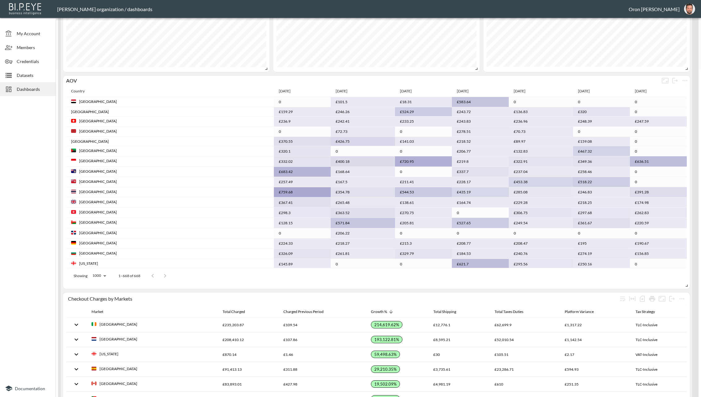
scroll to position [400, 0]
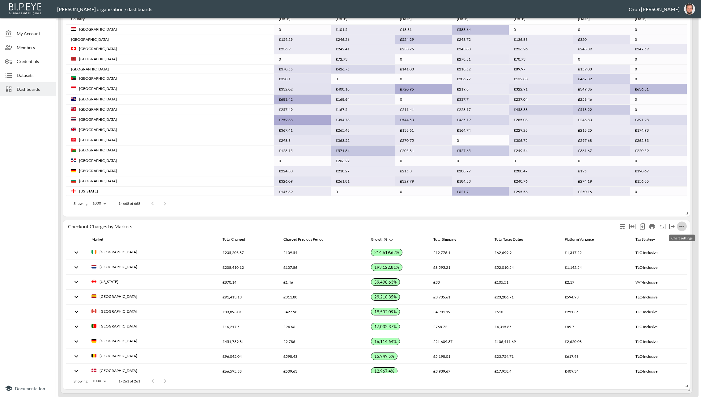
click at [680, 224] on icon "more" at bounding box center [681, 226] width 7 height 7
click at [665, 233] on li "Edit" at bounding box center [670, 237] width 48 height 11
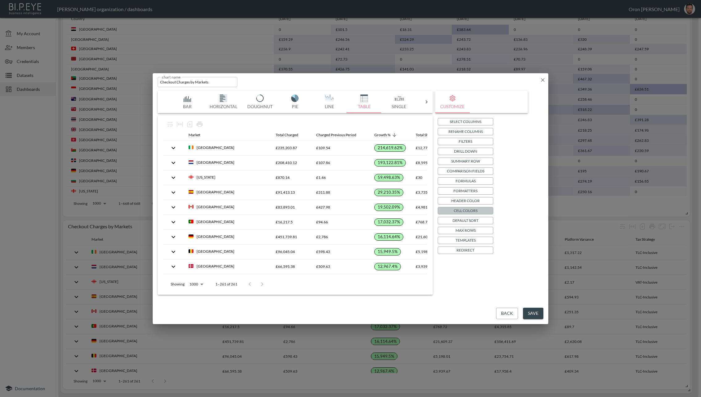
click at [462, 210] on p "Cell Colors" at bounding box center [466, 210] width 24 height 6
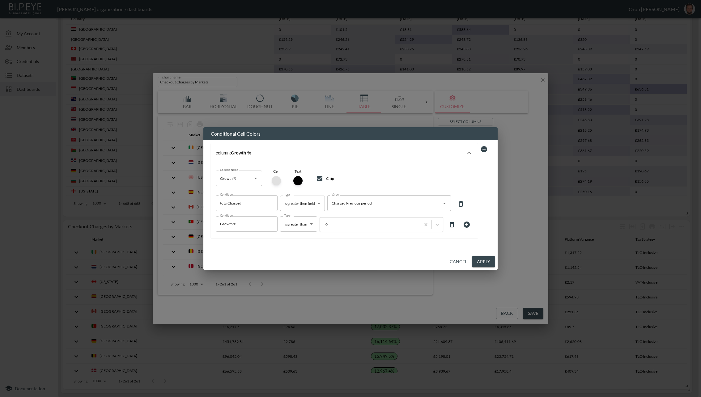
click at [275, 177] on div at bounding box center [276, 180] width 9 height 9
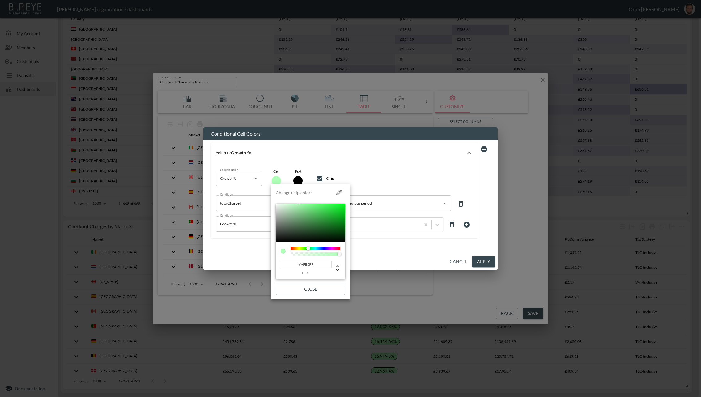
click at [319, 248] on div at bounding box center [316, 248] width 50 height 3
type input "#AFB6FF"
click at [323, 247] on div at bounding box center [316, 248] width 50 height 3
click at [333, 292] on button "Close" at bounding box center [311, 289] width 70 height 11
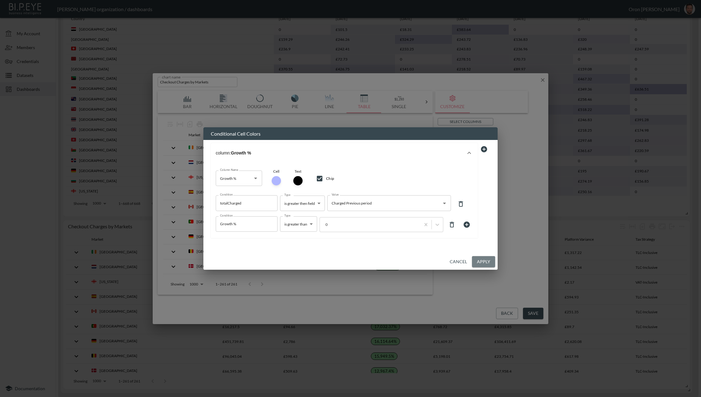
click at [484, 267] on button "Apply" at bounding box center [483, 261] width 23 height 11
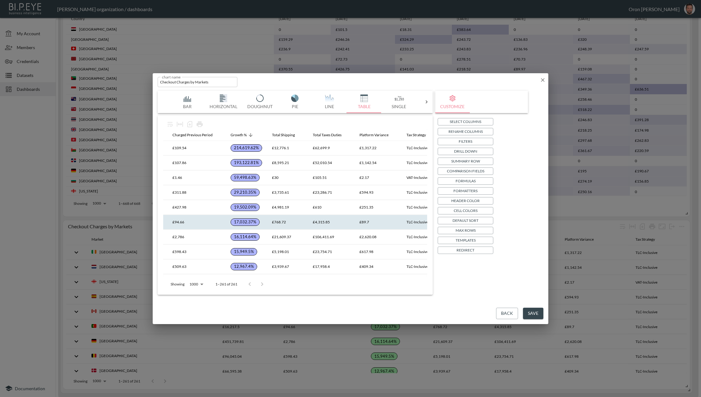
scroll to position [0, 0]
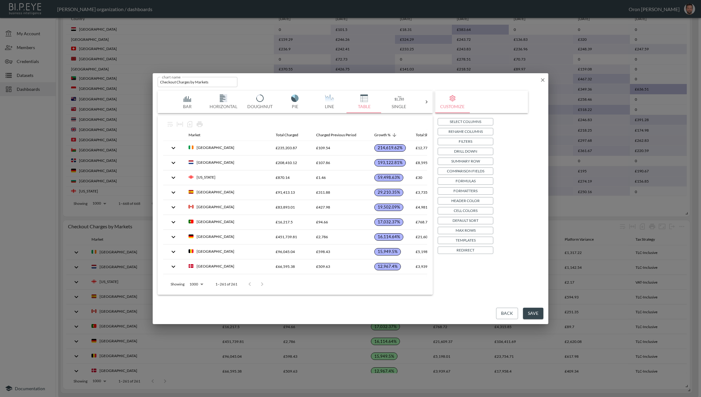
drag, startPoint x: 528, startPoint y: 313, endPoint x: 509, endPoint y: 271, distance: 46.9
click at [528, 312] on button "Save" at bounding box center [533, 313] width 20 height 11
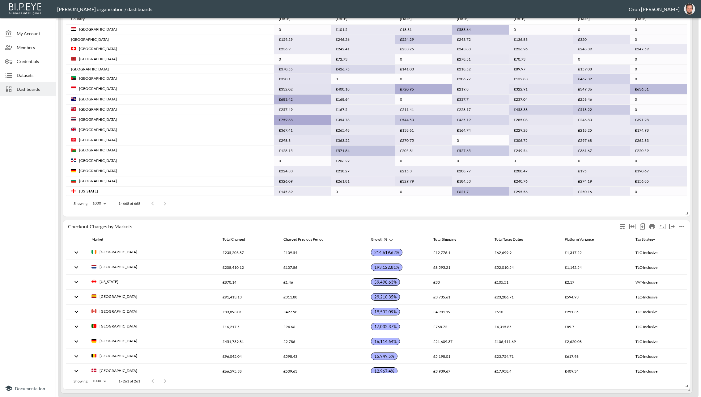
click at [681, 227] on icon "more" at bounding box center [681, 226] width 7 height 7
click at [673, 235] on li "Edit" at bounding box center [670, 237] width 48 height 11
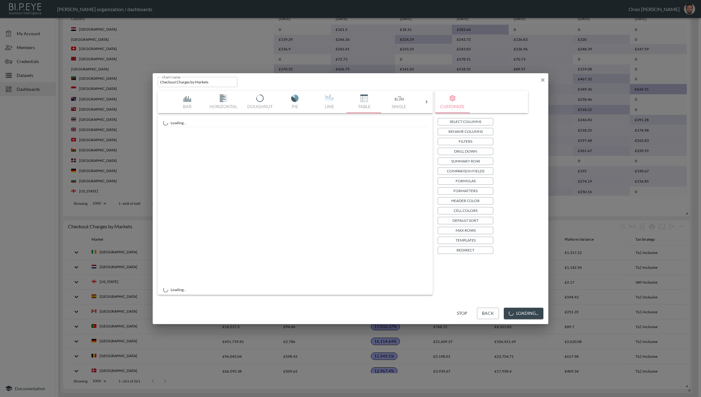
click at [487, 194] on button "Formatters" at bounding box center [466, 190] width 56 height 7
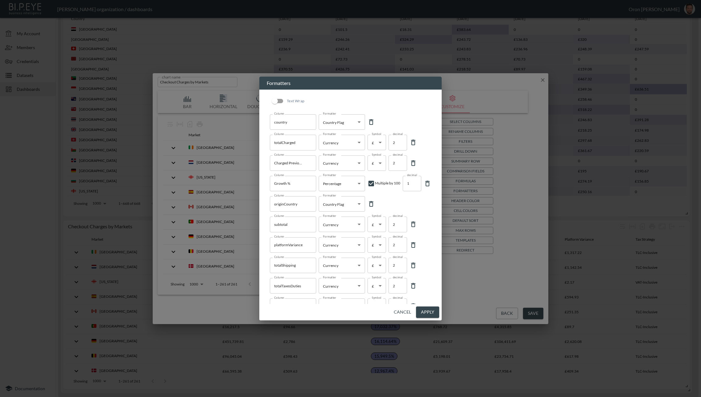
click at [415, 187] on input "1" at bounding box center [412, 183] width 19 height 15
type input "0"
click at [414, 186] on input "0" at bounding box center [412, 183] width 19 height 15
click at [437, 311] on button "Apply" at bounding box center [427, 312] width 23 height 11
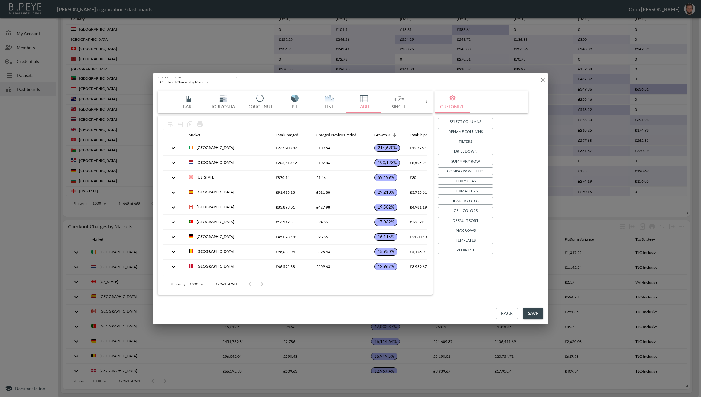
click at [536, 311] on button "Save" at bounding box center [533, 313] width 20 height 11
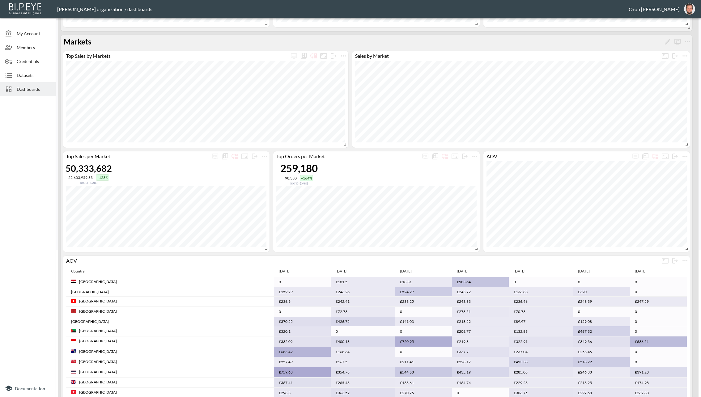
scroll to position [400, 0]
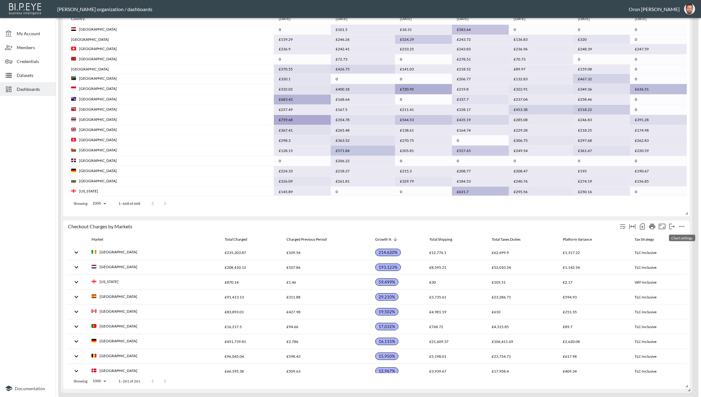
click at [681, 223] on icon "more" at bounding box center [681, 226] width 7 height 7
click at [672, 233] on li "Edit" at bounding box center [670, 237] width 48 height 11
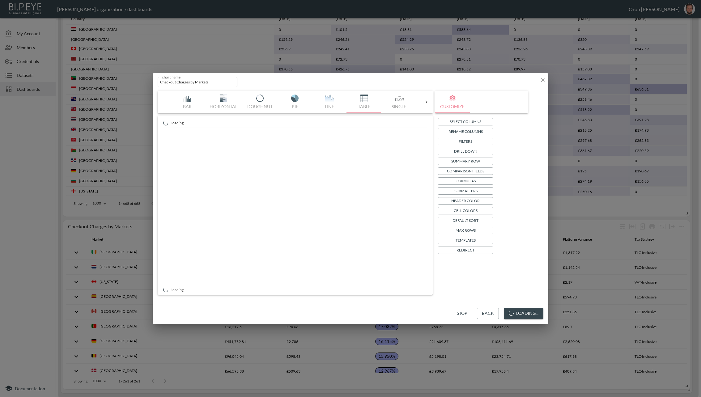
click at [473, 206] on div "Select Columns Rename Columns Filters Drill Down Summary Row Comparison Fields …" at bounding box center [482, 186] width 88 height 136
click at [472, 207] on p "Cell Colors" at bounding box center [466, 210] width 24 height 6
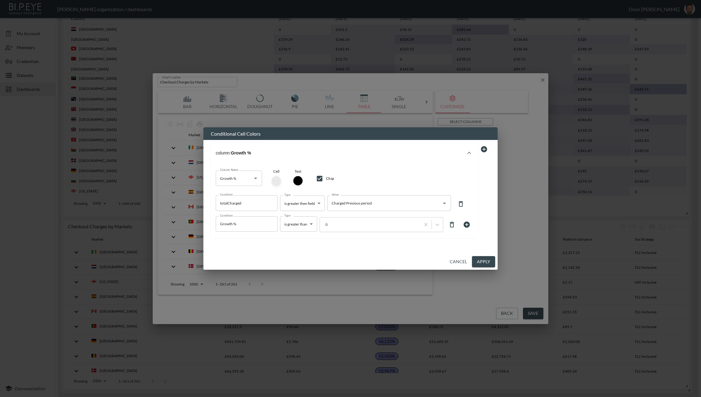
click at [276, 178] on div at bounding box center [276, 180] width 9 height 9
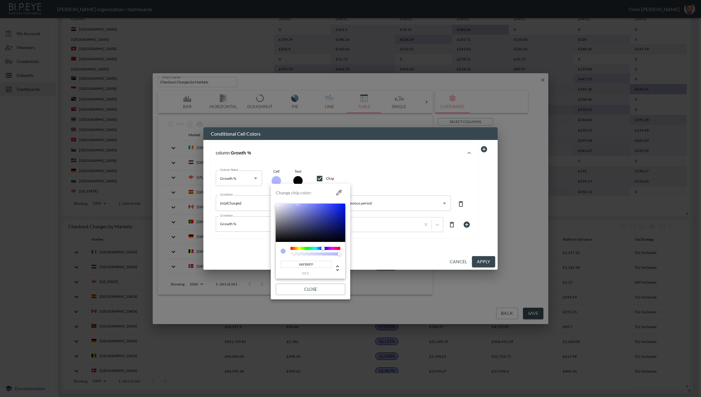
click at [313, 264] on input "#AFB6FF" at bounding box center [306, 264] width 51 height 7
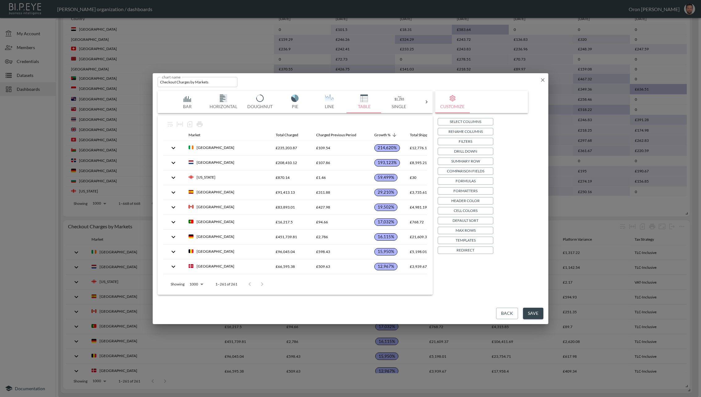
drag, startPoint x: 542, startPoint y: 79, endPoint x: 217, endPoint y: 73, distance: 325.0
click at [542, 79] on icon "button" at bounding box center [543, 80] width 4 height 4
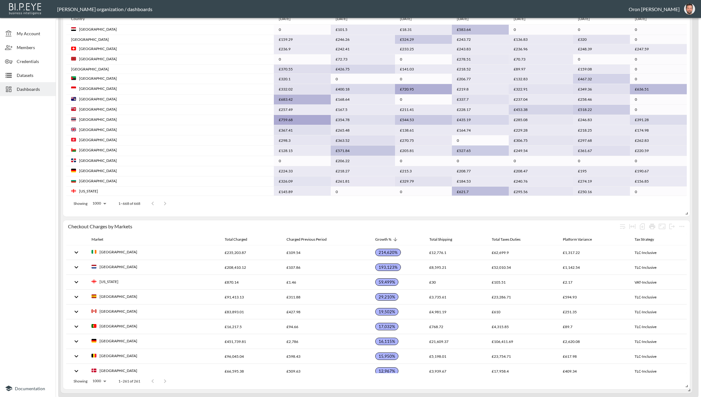
click at [24, 89] on span "Dashboards" at bounding box center [34, 89] width 34 height 6
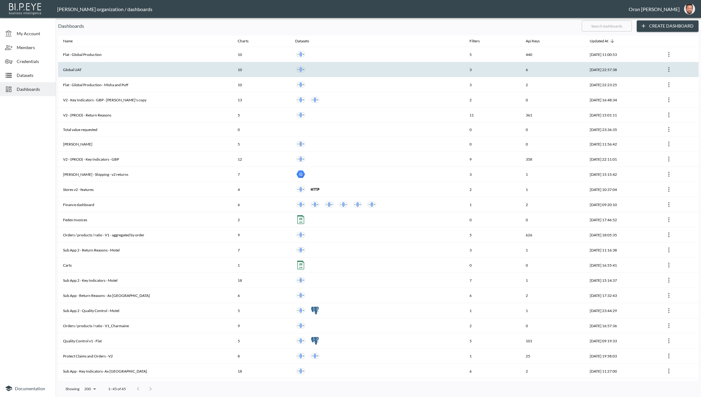
click at [195, 70] on th "Global UAT" at bounding box center [145, 69] width 175 height 15
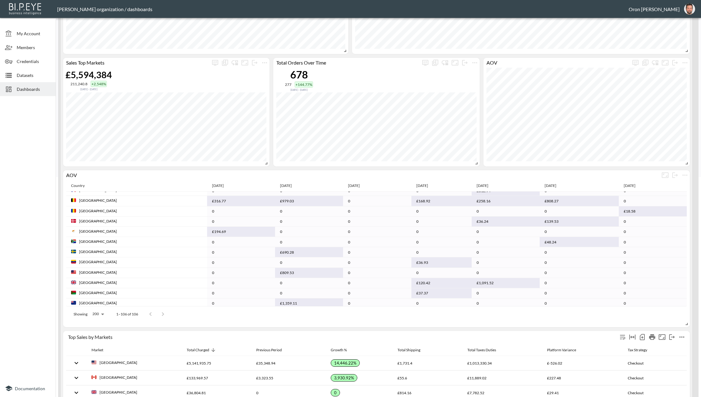
scroll to position [259, 0]
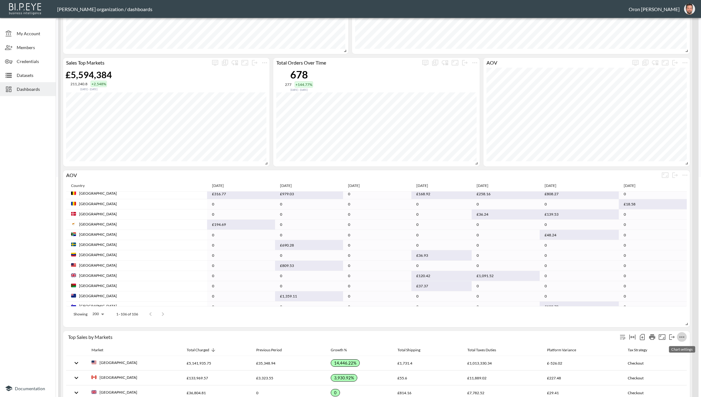
click at [681, 339] on icon "more" at bounding box center [681, 337] width 7 height 7
click at [674, 344] on li "Edit" at bounding box center [670, 342] width 48 height 11
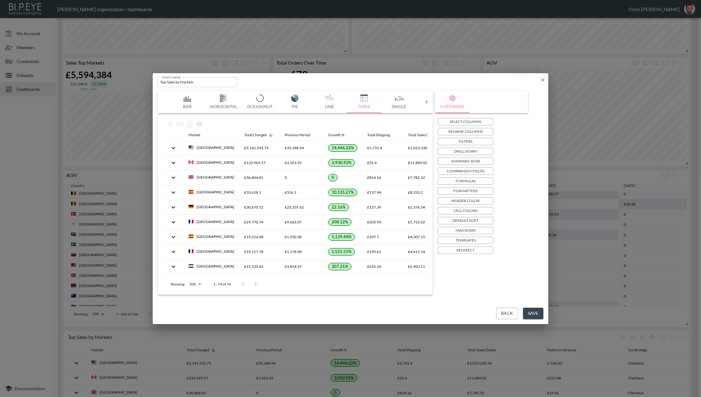
click at [469, 210] on p "Cell Colors" at bounding box center [466, 210] width 24 height 6
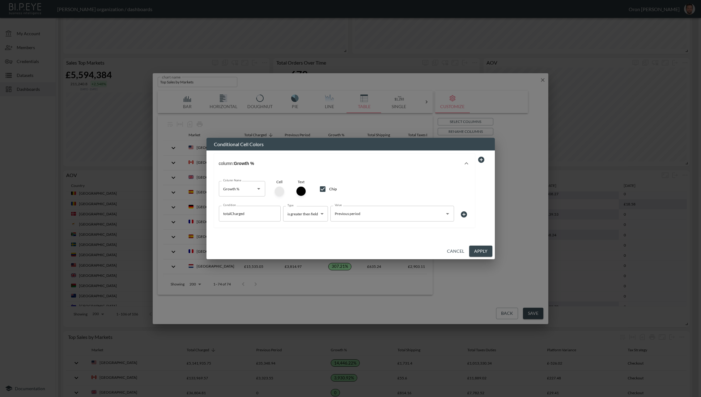
click at [279, 188] on div at bounding box center [279, 191] width 9 height 9
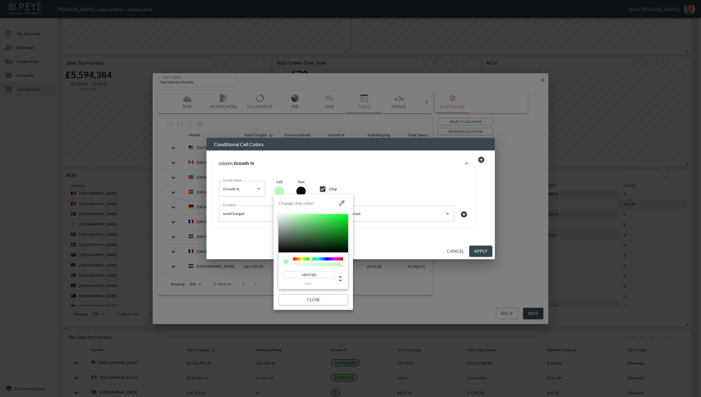
click at [310, 275] on input "#AFFFB9" at bounding box center [309, 274] width 51 height 7
paste input "B6FF"
type input "#AFB6FF"
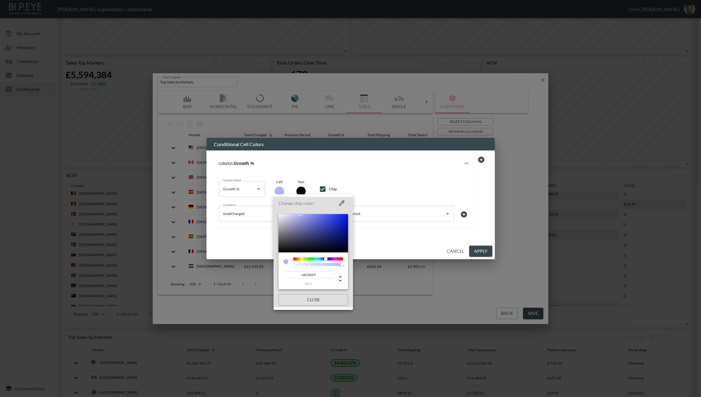
drag, startPoint x: 337, startPoint y: 299, endPoint x: 365, endPoint y: 296, distance: 28.0
click at [337, 298] on button "Close" at bounding box center [314, 299] width 70 height 11
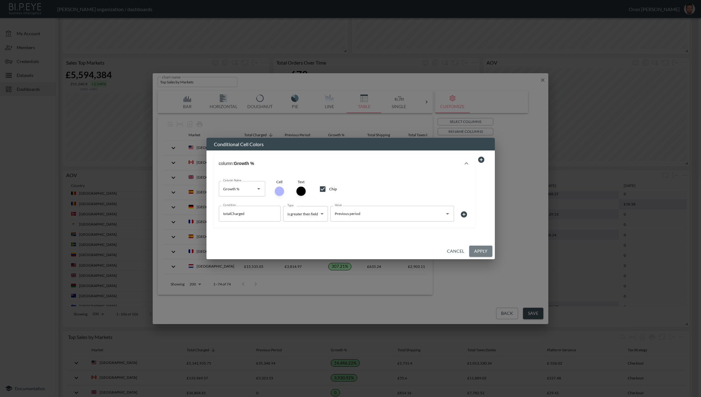
click at [480, 254] on button "Apply" at bounding box center [480, 251] width 23 height 11
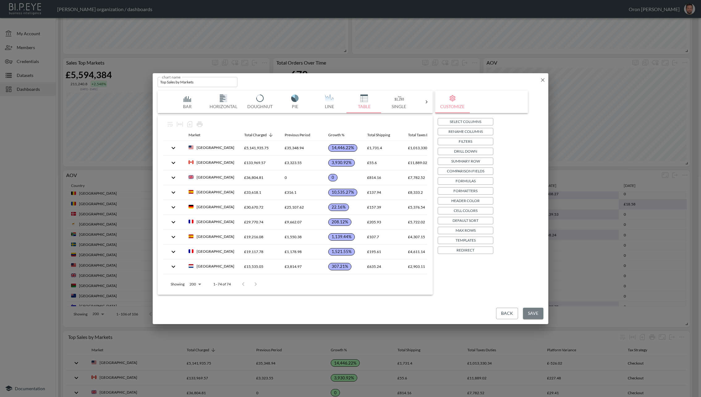
click at [528, 309] on button "Save" at bounding box center [533, 313] width 20 height 11
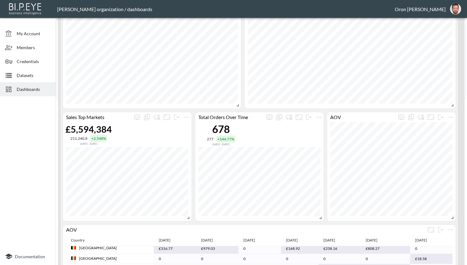
scroll to position [167, 0]
click at [185, 115] on icon "more" at bounding box center [186, 116] width 7 height 7
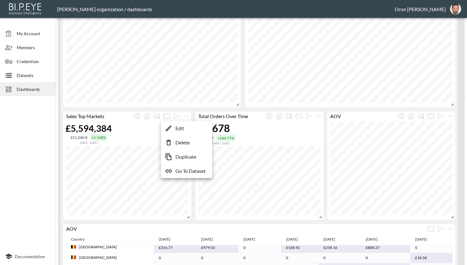
click at [189, 127] on li "Edit" at bounding box center [187, 128] width 48 height 11
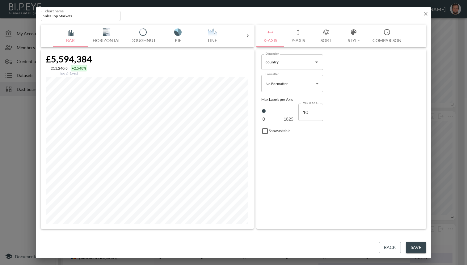
click at [329, 36] on button "Sort" at bounding box center [326, 36] width 28 height 22
click at [360, 41] on button "Style" at bounding box center [354, 36] width 28 height 22
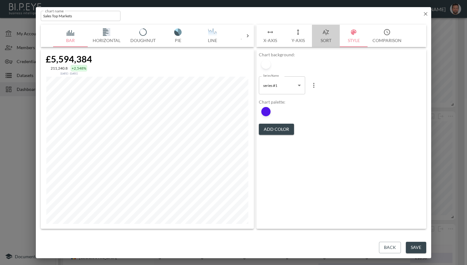
click at [331, 34] on button "Sort" at bounding box center [326, 36] width 28 height 22
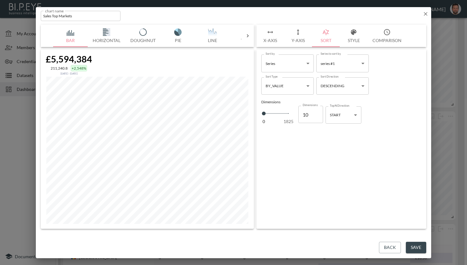
click at [309, 35] on button "Y-Axis" at bounding box center [298, 36] width 28 height 22
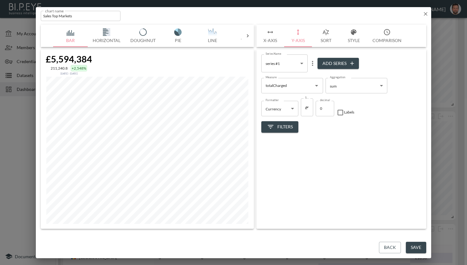
click at [324, 33] on icon "button" at bounding box center [326, 32] width 6 height 6
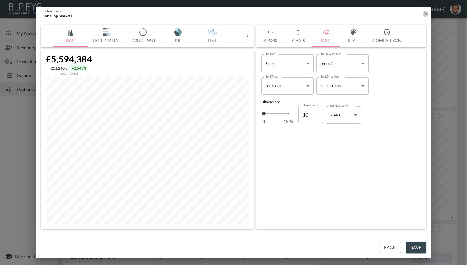
click at [427, 13] on icon "button" at bounding box center [426, 14] width 4 height 4
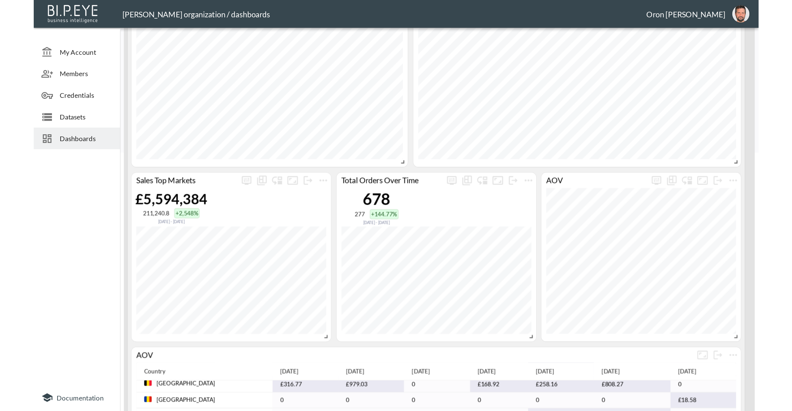
scroll to position [171, 0]
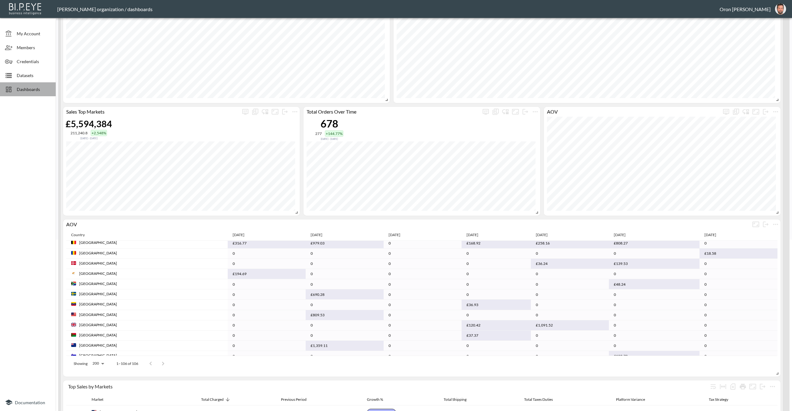
click at [36, 88] on span "Dashboards" at bounding box center [34, 89] width 34 height 6
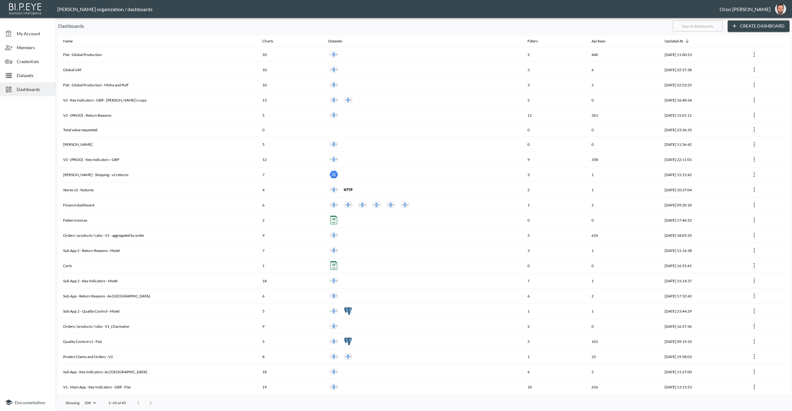
click at [701, 23] on input "text" at bounding box center [697, 25] width 50 height 15
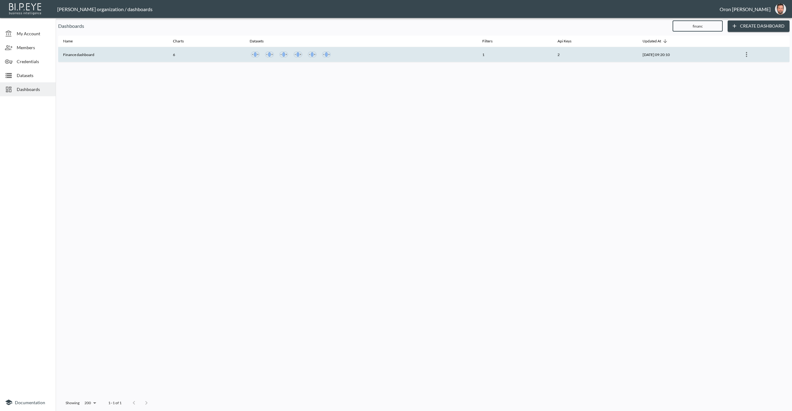
type input "financ"
click at [429, 54] on div at bounding box center [361, 54] width 223 height 11
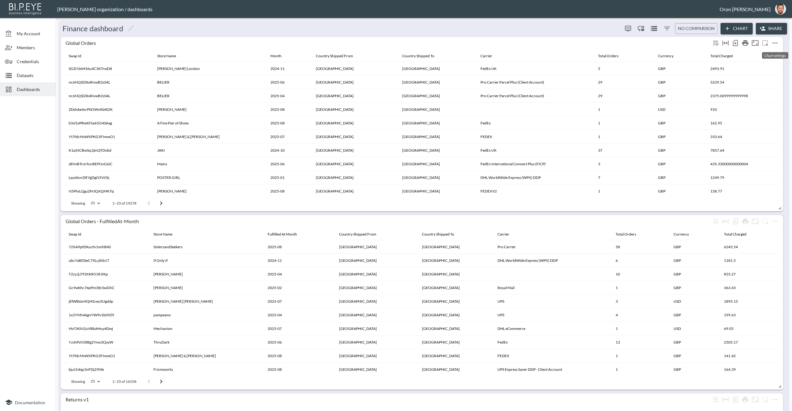
click at [701, 43] on icon "more" at bounding box center [774, 42] width 5 height 1
click at [701, 52] on li "Edit" at bounding box center [760, 54] width 48 height 11
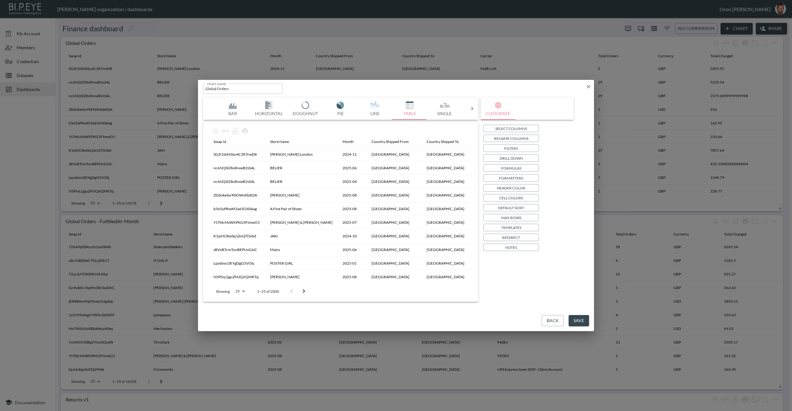
click at [502, 229] on p "Templates" at bounding box center [511, 227] width 20 height 6
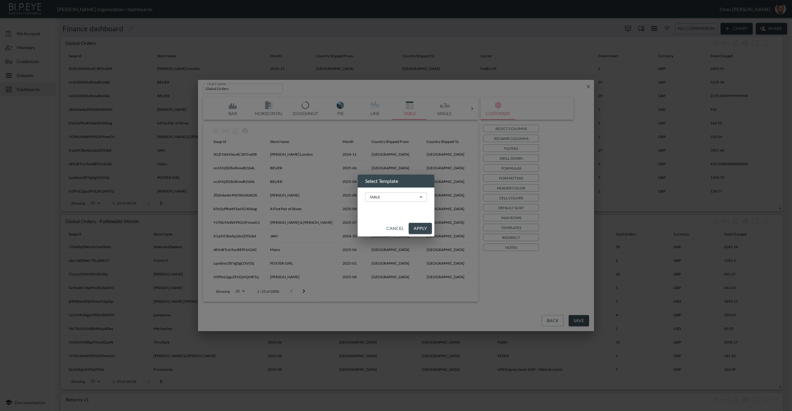
click at [393, 201] on body "BI.P.EYE, Interactive Analytics Dashboards - app [PERSON_NAME] organization / d…" at bounding box center [396, 205] width 792 height 411
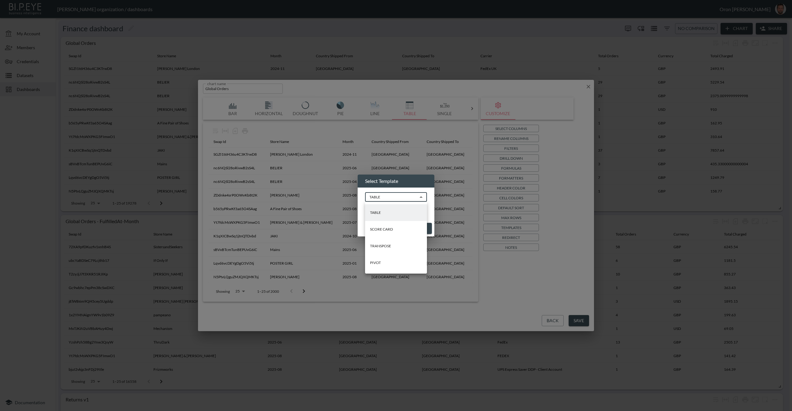
click at [389, 261] on li "PIVOT" at bounding box center [396, 262] width 62 height 17
type input "PIVOT"
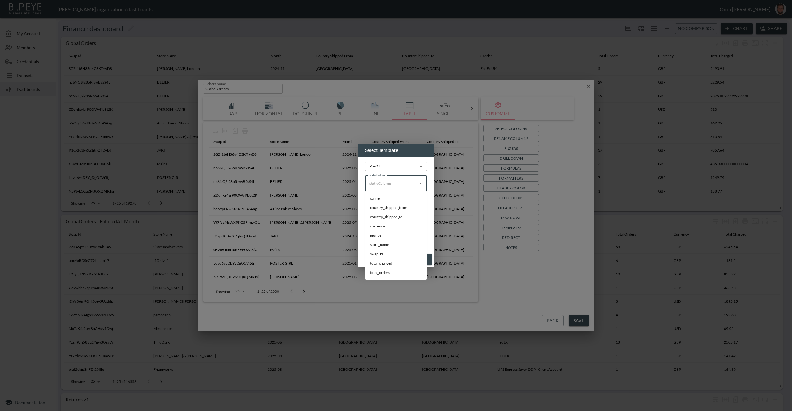
click at [392, 185] on input "staticColumn" at bounding box center [391, 183] width 47 height 10
click at [399, 209] on li "country_shipped_from" at bounding box center [396, 207] width 62 height 9
type input "country_shipped_from"
click at [399, 206] on input "columnValuesToColumns" at bounding box center [391, 205] width 47 height 10
click at [397, 239] on li "country_shipped_to" at bounding box center [396, 238] width 62 height 9
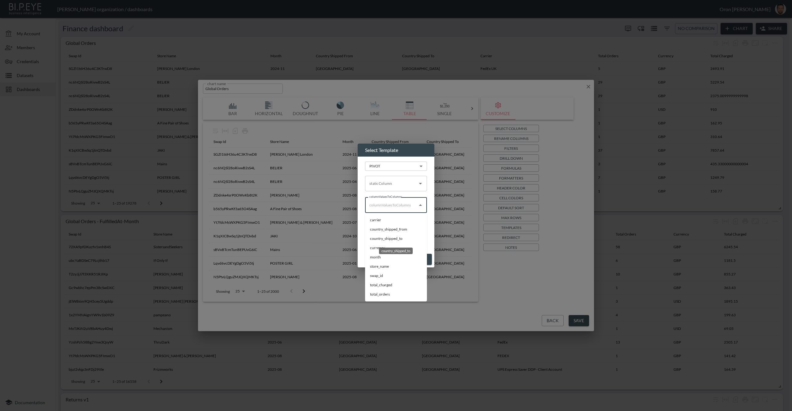
type input "country_shipped_to"
click at [396, 230] on input "measure" at bounding box center [391, 227] width 47 height 10
click at [377, 316] on li "total_orders" at bounding box center [396, 315] width 62 height 9
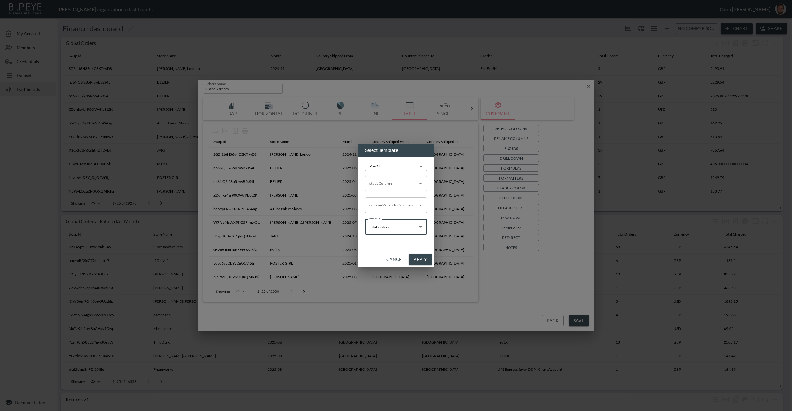
type input "total_orders"
click at [415, 259] on button "Apply" at bounding box center [419, 259] width 23 height 11
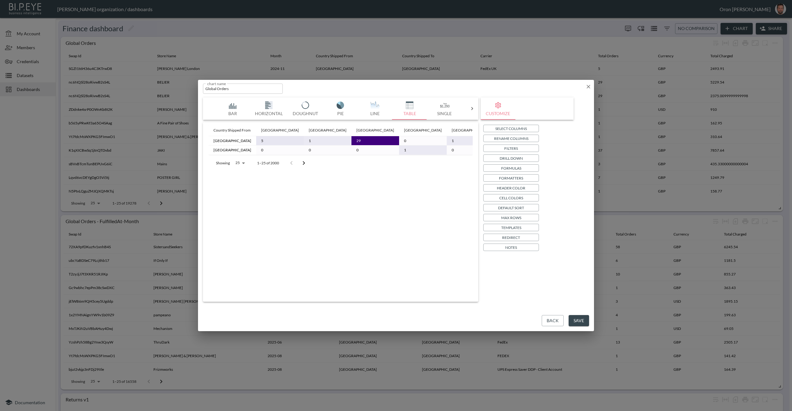
click at [589, 85] on icon "button" at bounding box center [588, 87] width 4 height 4
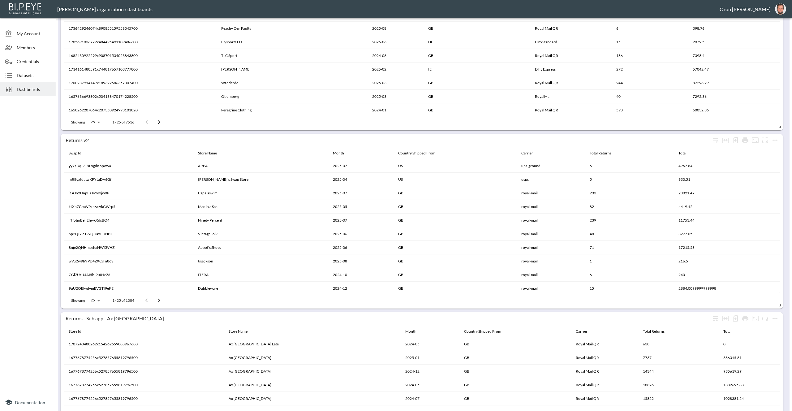
scroll to position [584, 0]
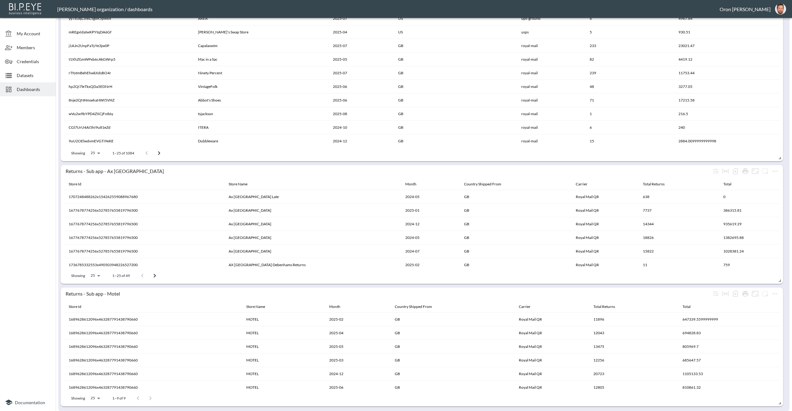
click at [29, 93] on div "Dashboards" at bounding box center [28, 89] width 56 height 14
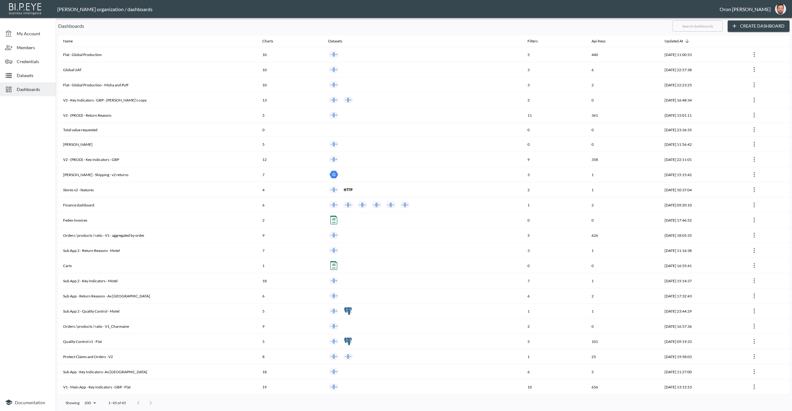
click at [685, 28] on input "text" at bounding box center [697, 25] width 50 height 15
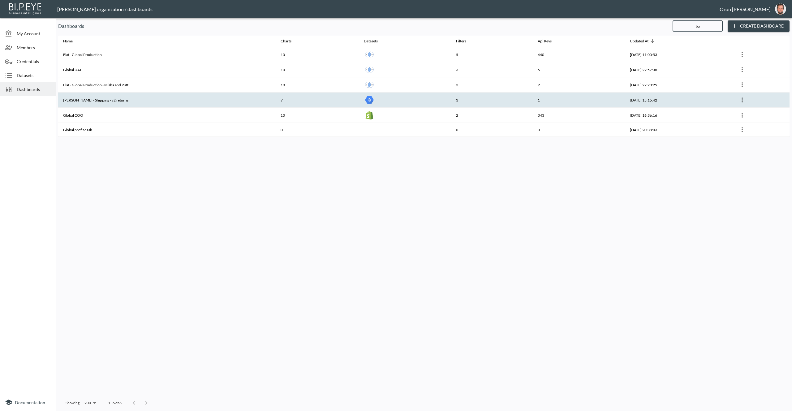
type input "ba"
click at [316, 96] on th "7" at bounding box center [316, 99] width 83 height 15
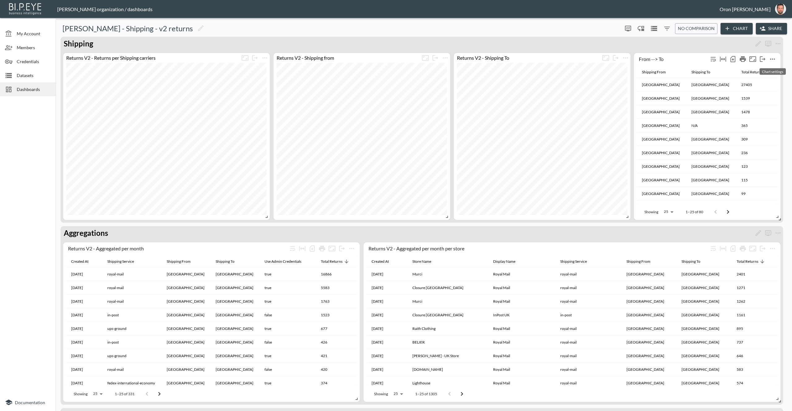
click at [701, 57] on icon "more" at bounding box center [771, 58] width 7 height 7
click at [701, 66] on li "Edit" at bounding box center [760, 71] width 48 height 11
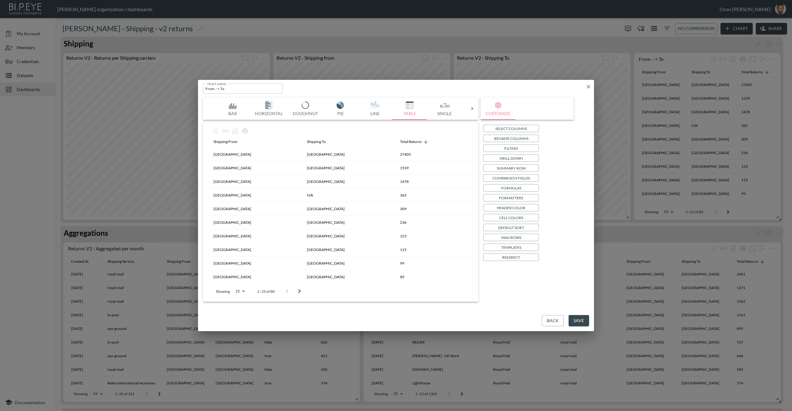
click at [526, 245] on button "Templates" at bounding box center [511, 246] width 56 height 7
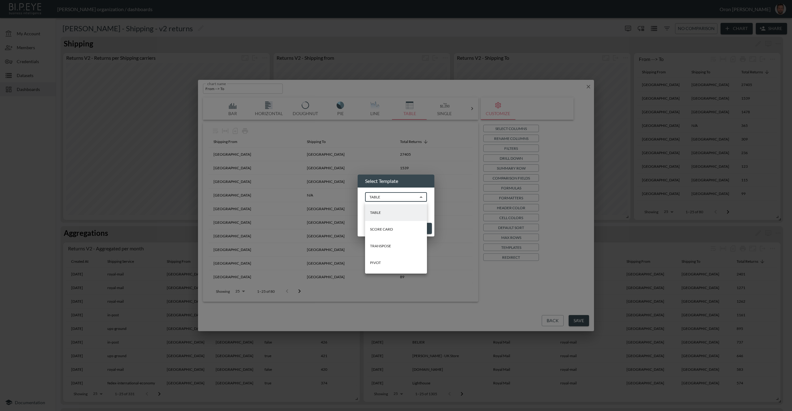
click at [404, 200] on body "BI.P.EYE, Interactive Analytics Dashboards - app [PERSON_NAME] organization / d…" at bounding box center [396, 205] width 792 height 411
click at [392, 260] on li "PIVOT" at bounding box center [396, 262] width 62 height 17
type input "PIVOT"
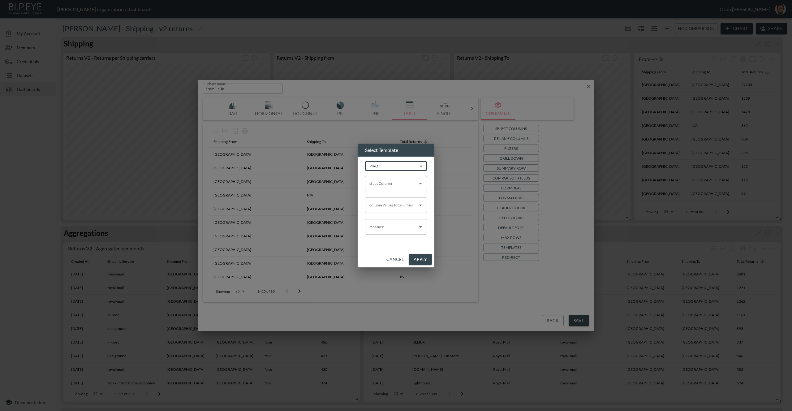
click at [401, 180] on input "staticColumn" at bounding box center [391, 183] width 47 height 10
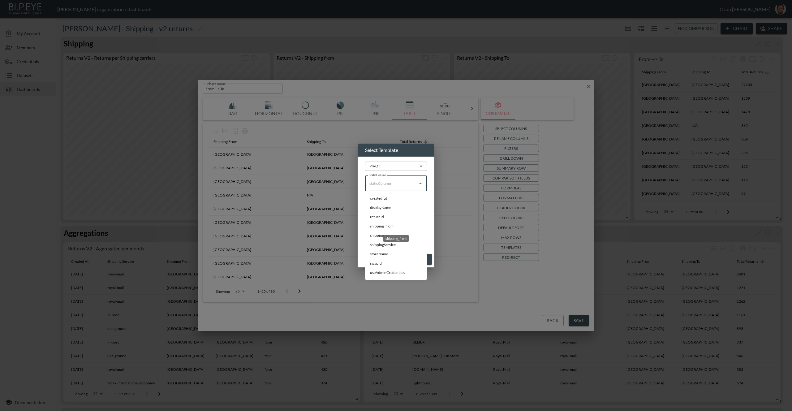
click at [389, 226] on li "shipping_from" at bounding box center [396, 225] width 62 height 9
type input "shipping_from"
click at [390, 204] on input "columnValuesToColumns" at bounding box center [391, 205] width 47 height 10
click at [378, 255] on li "shipping_to" at bounding box center [396, 256] width 62 height 9
type input "shipping_to"
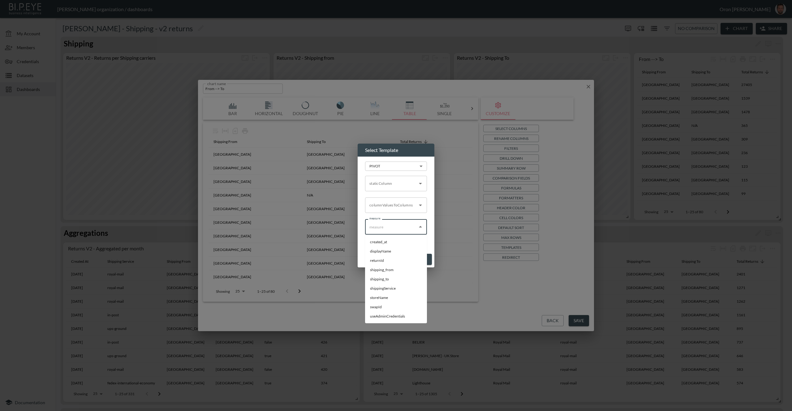
click at [385, 230] on input "measure" at bounding box center [391, 227] width 47 height 10
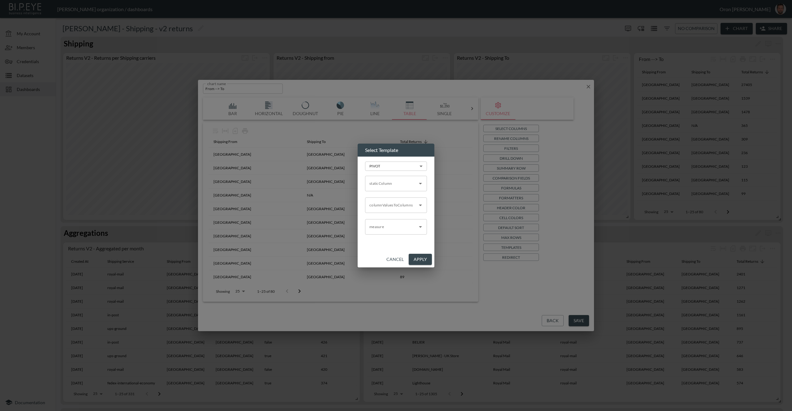
click at [432, 240] on div "PIVOT PIVOT ​ staticColumn staticColumn columnValuesToColumns columnValuesToCol…" at bounding box center [395, 203] width 77 height 95
click at [387, 188] on div "staticColumn" at bounding box center [396, 183] width 62 height 15
click at [396, 202] on li "created_at" at bounding box center [396, 198] width 62 height 9
type input "created_at"
drag, startPoint x: 429, startPoint y: 190, endPoint x: 425, endPoint y: 201, distance: 12.5
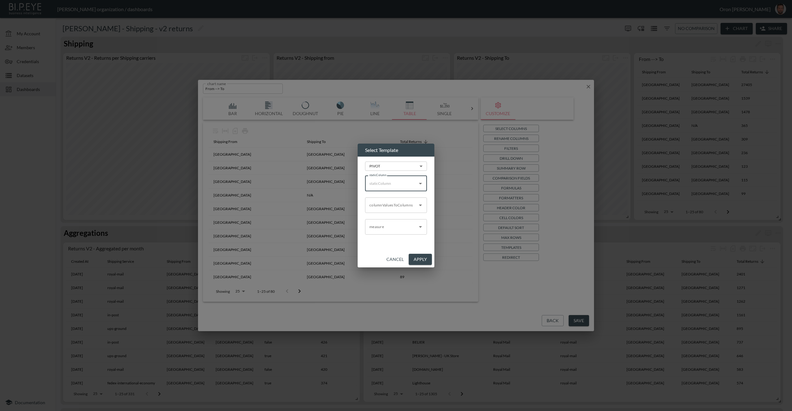
click at [429, 190] on div "PIVOT PIVOT ​ staticColumn staticColumn columnValuesToColumns columnValuesToCol…" at bounding box center [395, 203] width 77 height 95
click at [400, 230] on input "measure" at bounding box center [391, 227] width 47 height 10
click at [392, 260] on button "Cancel" at bounding box center [395, 259] width 22 height 11
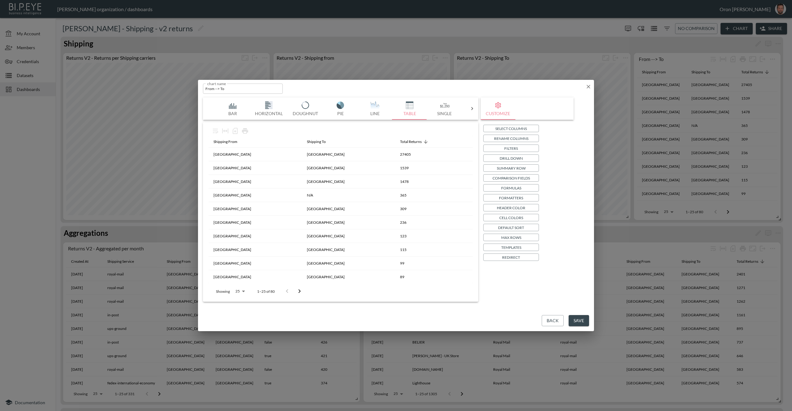
click at [586, 86] on icon "button" at bounding box center [588, 86] width 6 height 6
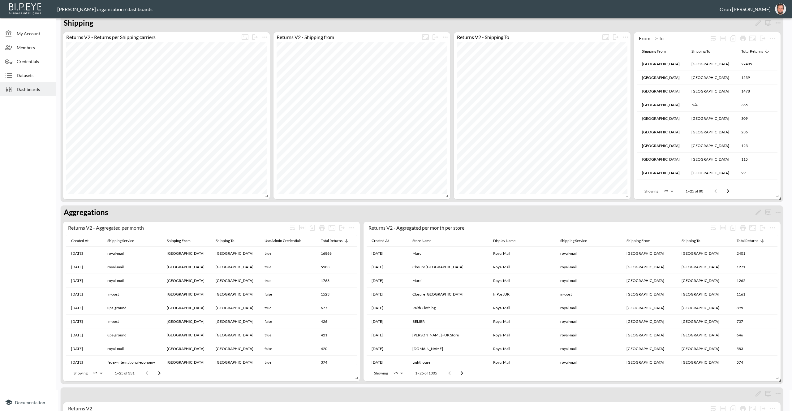
scroll to position [13, 0]
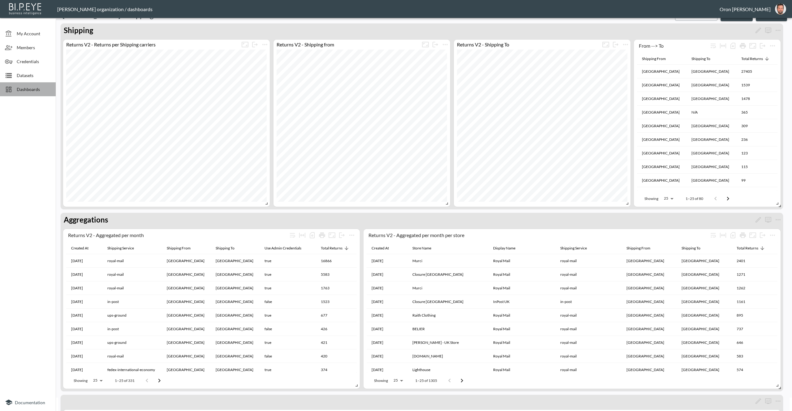
click at [40, 93] on div "Dashboards" at bounding box center [28, 89] width 56 height 14
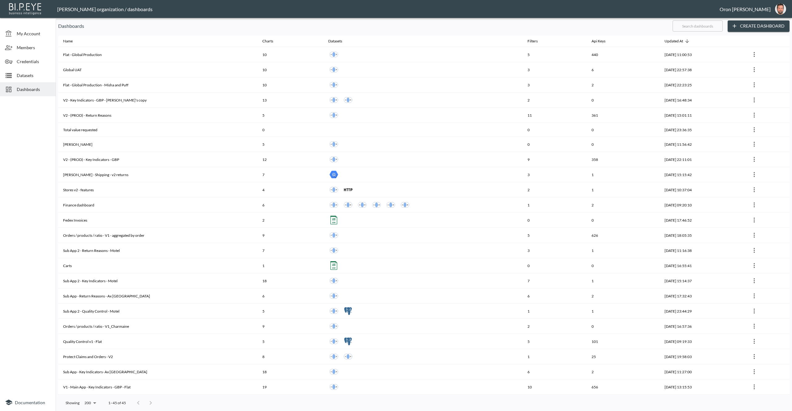
click at [701, 28] on input "text" at bounding box center [697, 25] width 50 height 15
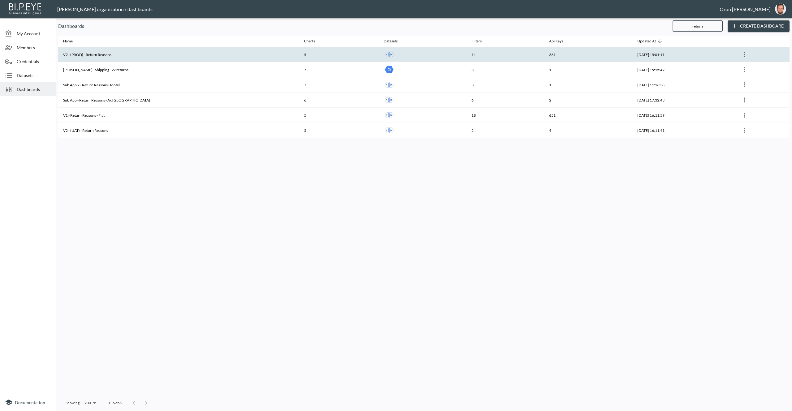
type input "return"
click at [134, 52] on th "V2 - (PROD) - Return Reasons" at bounding box center [178, 54] width 241 height 15
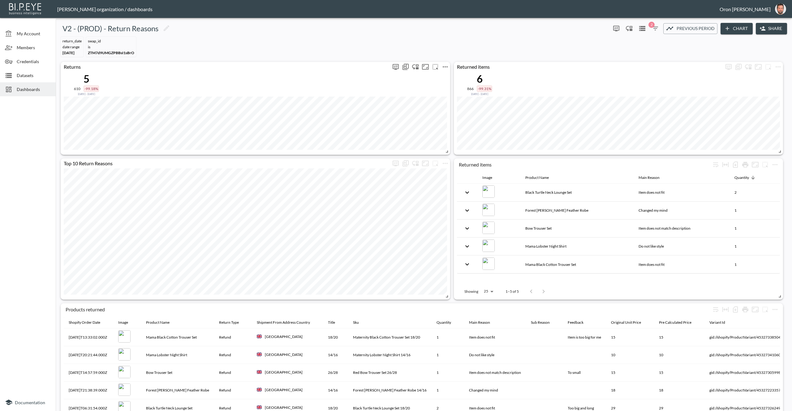
scroll to position [2, 0]
click at [28, 85] on div "Dashboards" at bounding box center [28, 89] width 56 height 14
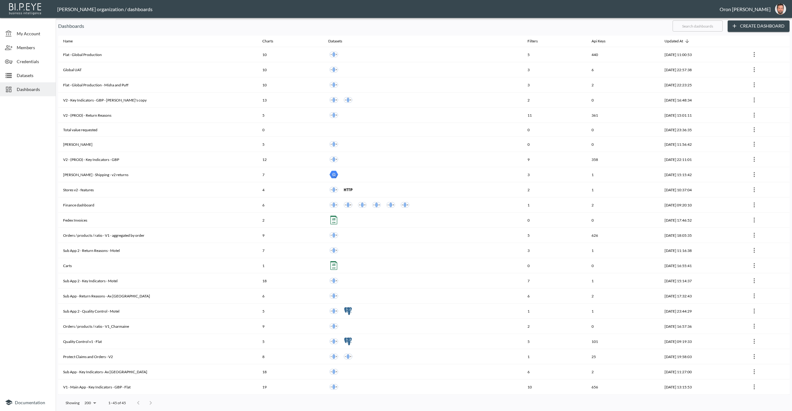
click at [701, 24] on input "text" at bounding box center [697, 25] width 50 height 15
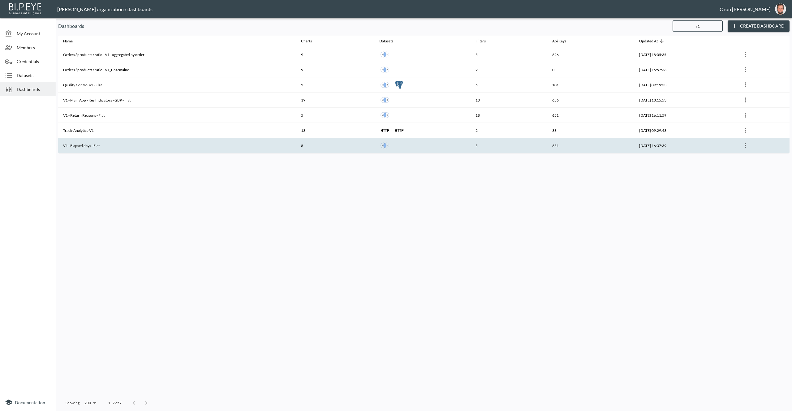
type input "v1"
click at [140, 139] on th "V1 - Elapsed days - Flat" at bounding box center [177, 145] width 238 height 15
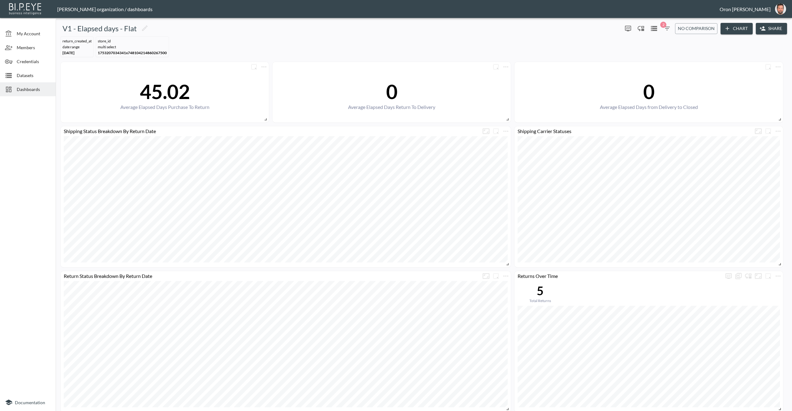
click at [667, 27] on icon "button" at bounding box center [666, 28] width 7 height 7
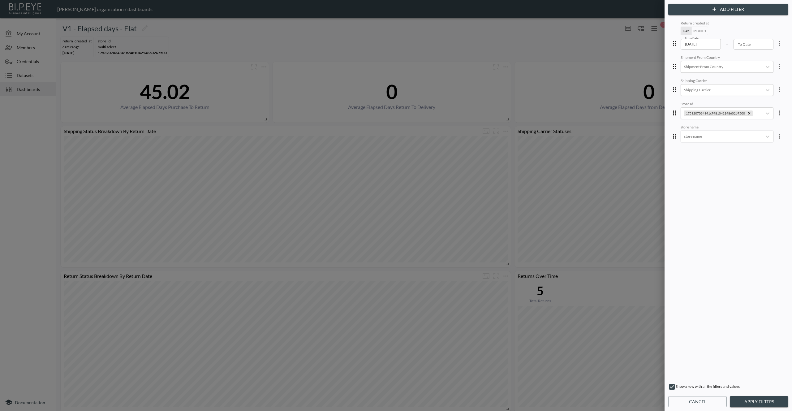
click at [701, 47] on input "[DATE]" at bounding box center [700, 44] width 40 height 11
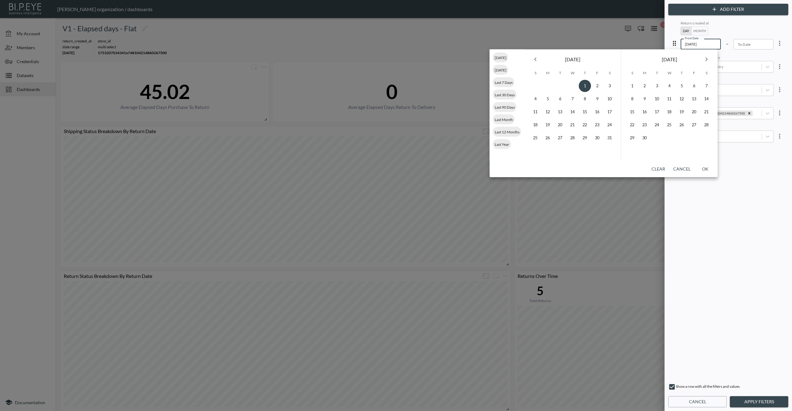
click at [686, 167] on button "Cancel" at bounding box center [681, 168] width 22 height 11
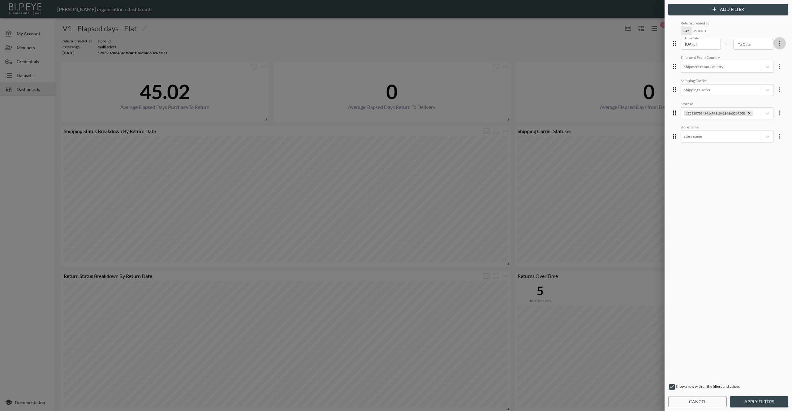
drag, startPoint x: 777, startPoint y: 43, endPoint x: 775, endPoint y: 48, distance: 5.3
click at [701, 43] on icon "more" at bounding box center [778, 43] width 7 height 7
click at [701, 52] on li "Edit" at bounding box center [757, 57] width 56 height 11
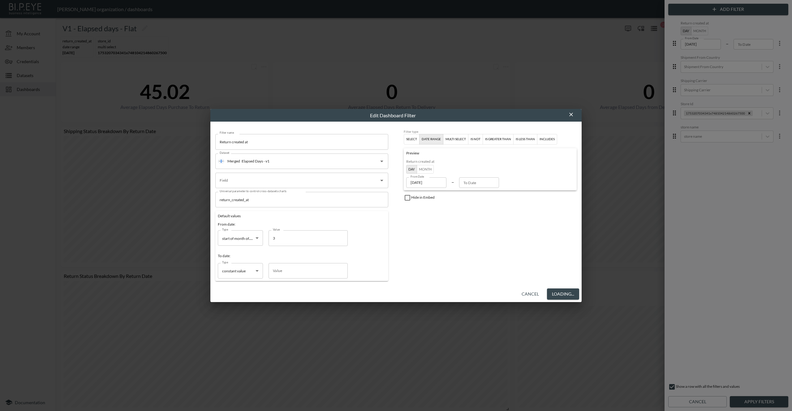
type input "return_created_at"
click at [256, 237] on div "Type start of month offset start of month offset Type Value 3 Value" at bounding box center [283, 237] width 130 height 15
type input "6"
type input "[DATE]"
type input "6"
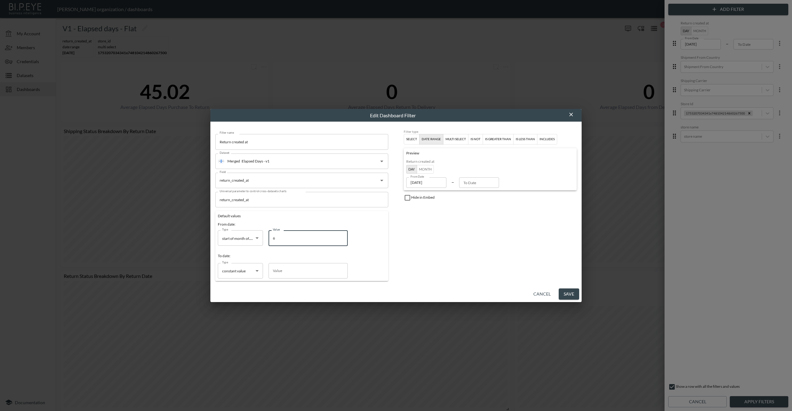
drag, startPoint x: 524, startPoint y: 244, endPoint x: 559, endPoint y: 304, distance: 69.5
click at [524, 246] on div "Filter type Select date range multi select is not is greater than is less than …" at bounding box center [489, 205] width 173 height 151
drag, startPoint x: 568, startPoint y: 296, endPoint x: 502, endPoint y: 261, distance: 74.0
click at [568, 296] on button "Save" at bounding box center [568, 293] width 20 height 11
type input "[DATE]"
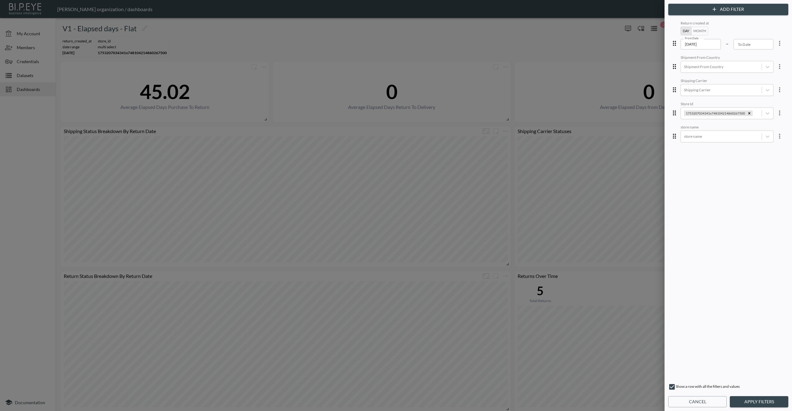
click at [701, 397] on button "Apply Filters" at bounding box center [758, 401] width 58 height 11
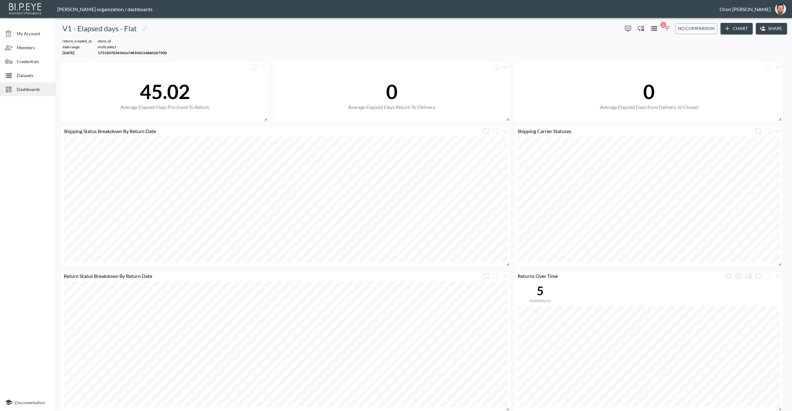
click at [665, 25] on icon "button" at bounding box center [666, 28] width 7 height 7
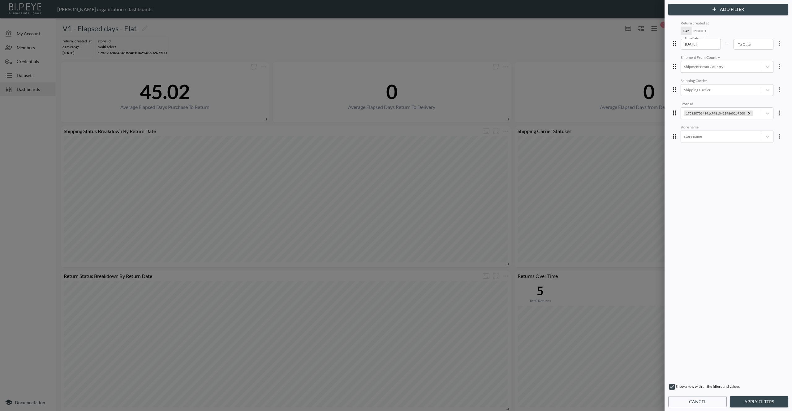
click at [701, 42] on icon "more" at bounding box center [778, 43] width 7 height 7
click at [701, 113] on div at bounding box center [396, 205] width 792 height 411
click at [701, 112] on div "Remove 1753207034341x748104214860267500" at bounding box center [748, 113] width 7 height 6
click at [701, 134] on div at bounding box center [721, 136] width 75 height 6
type input "pan"
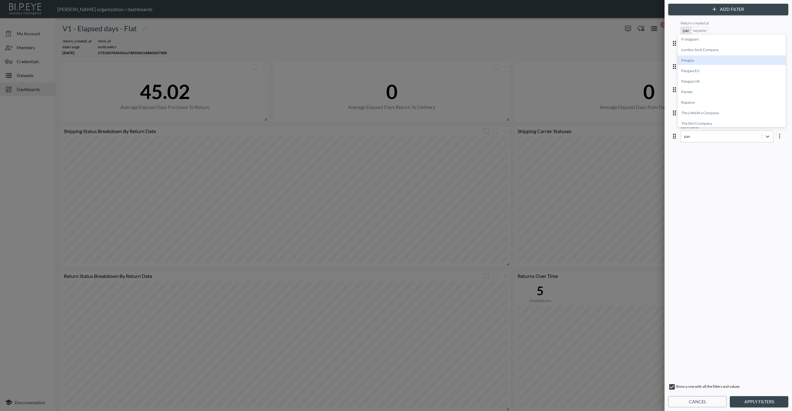
click at [701, 64] on div "Pangaia" at bounding box center [731, 60] width 108 height 10
click at [701, 397] on button "Apply Filters" at bounding box center [758, 401] width 58 height 11
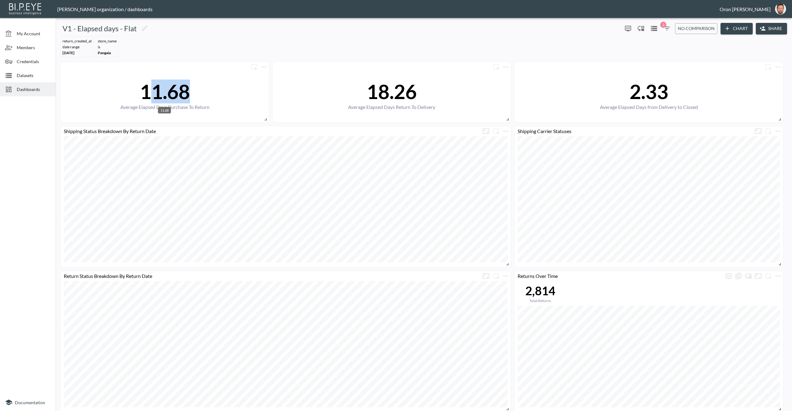
drag, startPoint x: 188, startPoint y: 91, endPoint x: 153, endPoint y: 87, distance: 35.4
click at [153, 87] on div "11.68" at bounding box center [164, 91] width 89 height 24
drag, startPoint x: 206, startPoint y: 96, endPoint x: 194, endPoint y: 92, distance: 12.4
click at [206, 96] on div "11.68" at bounding box center [164, 91] width 89 height 24
drag, startPoint x: 190, startPoint y: 91, endPoint x: 221, endPoint y: 90, distance: 31.2
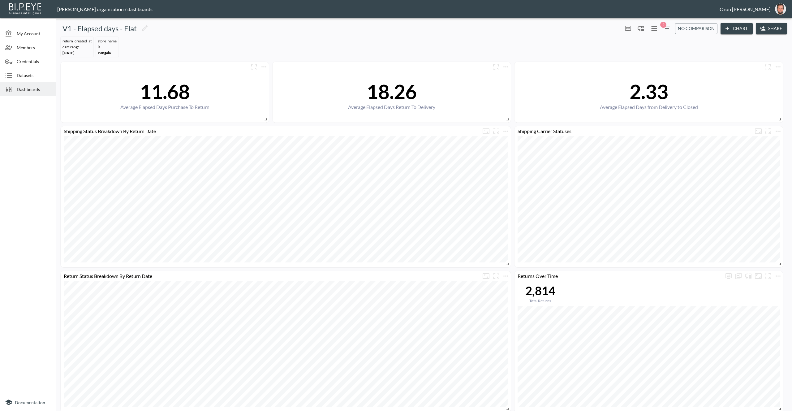
click at [221, 90] on div "11.68 Average Elapsed Days Purchase To Return" at bounding box center [165, 95] width 202 height 46
click at [46, 92] on span "Dashboards" at bounding box center [34, 89] width 34 height 6
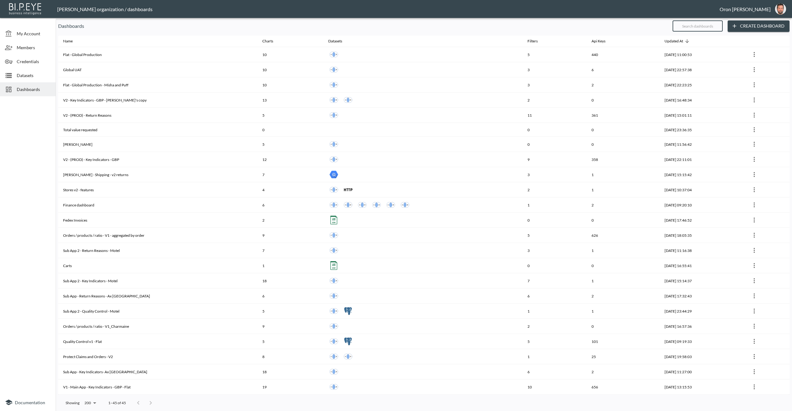
click at [698, 27] on input "text" at bounding box center [697, 25] width 50 height 15
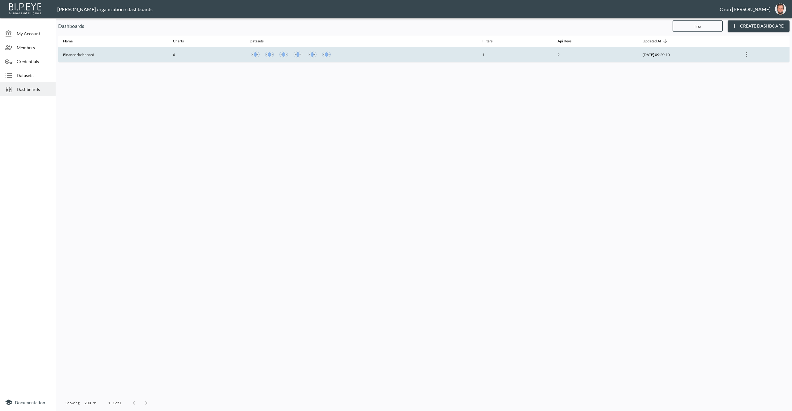
type input "fina"
click at [510, 51] on th "1" at bounding box center [514, 54] width 75 height 15
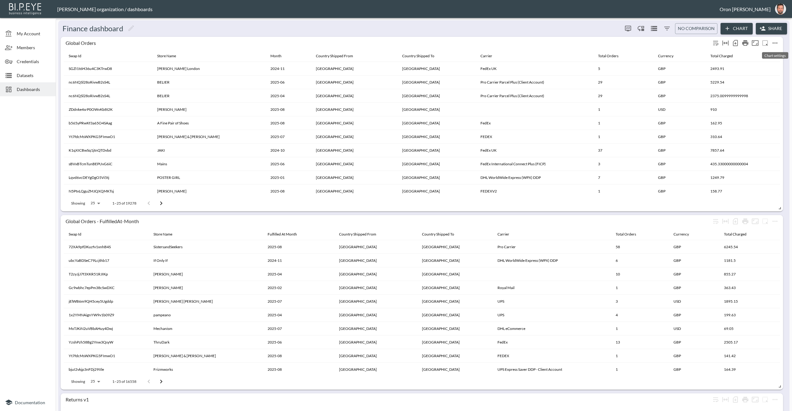
click at [701, 41] on icon "more" at bounding box center [774, 42] width 7 height 7
click at [701, 53] on li "Edit" at bounding box center [760, 54] width 48 height 11
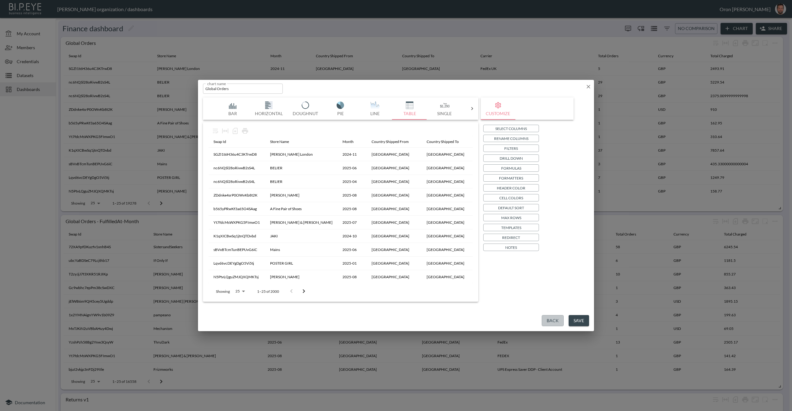
drag, startPoint x: 556, startPoint y: 320, endPoint x: 563, endPoint y: 281, distance: 39.5
click at [556, 320] on button "Back" at bounding box center [552, 320] width 22 height 11
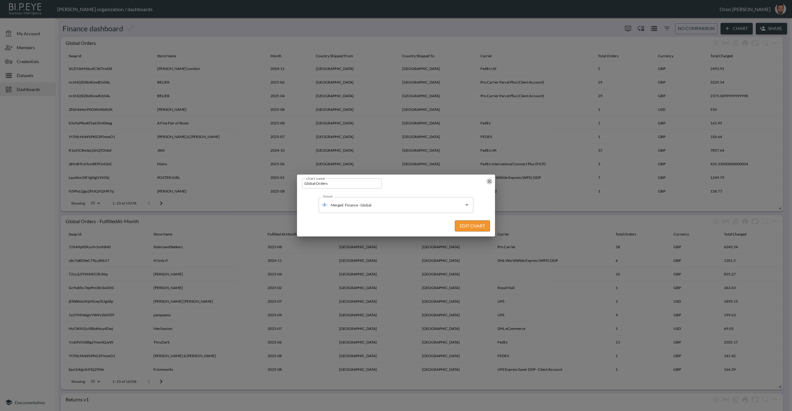
click at [489, 180] on icon "button" at bounding box center [489, 181] width 6 height 6
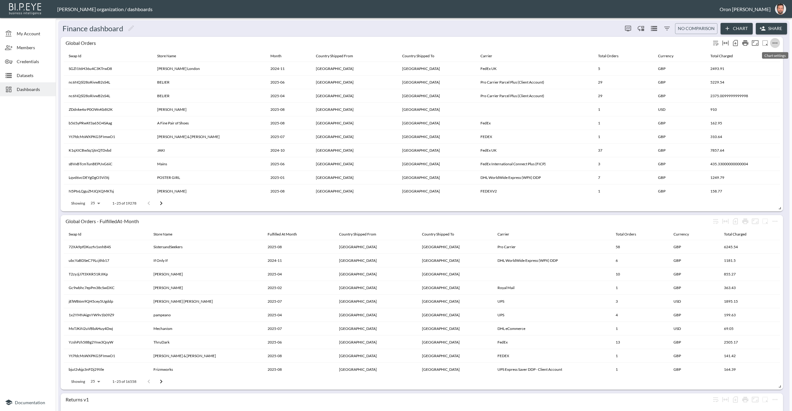
click at [701, 41] on icon "more" at bounding box center [774, 42] width 7 height 7
click at [701, 52] on li "Edit" at bounding box center [760, 54] width 48 height 11
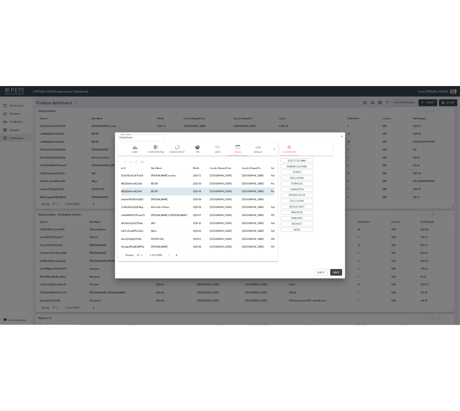
scroll to position [0, 12]
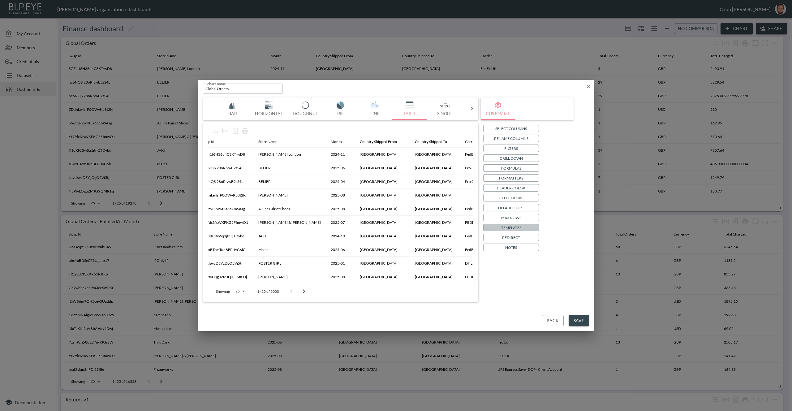
click at [516, 228] on p "Templates" at bounding box center [511, 227] width 20 height 6
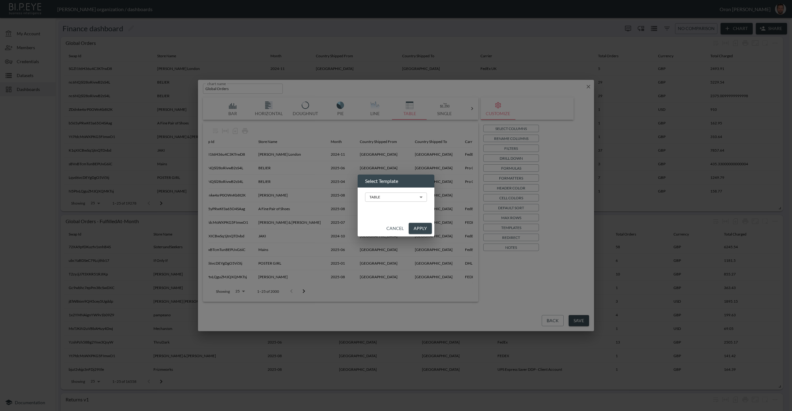
click at [372, 198] on body "BI.P.EYE, Interactive Analytics Dashboards - app [PERSON_NAME] organization / d…" at bounding box center [396, 205] width 792 height 411
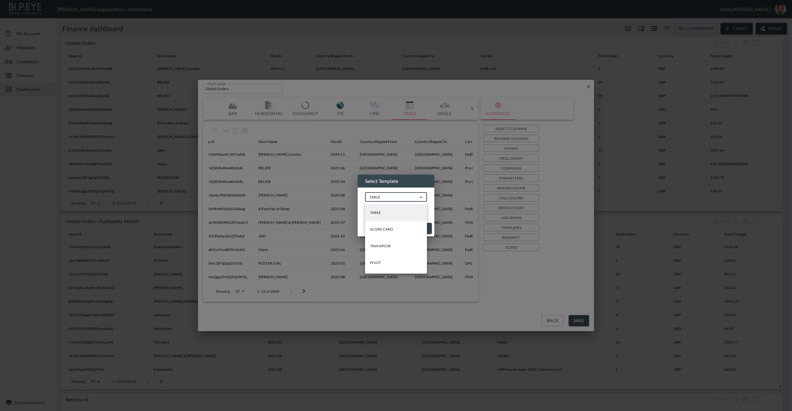
click at [383, 258] on li "PIVOT" at bounding box center [396, 262] width 62 height 17
type input "PIVOT"
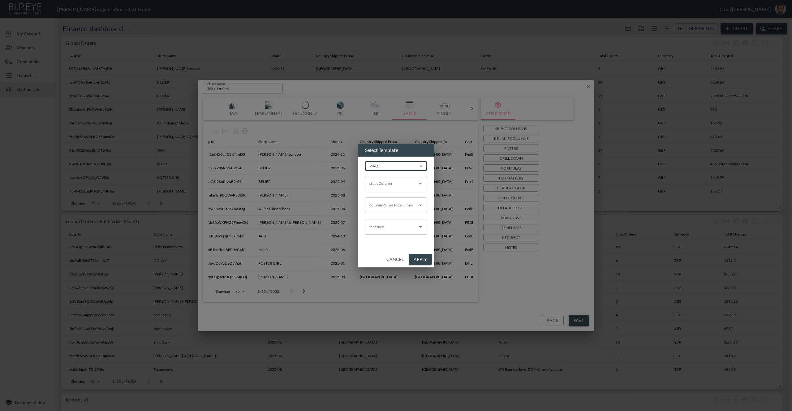
click at [386, 185] on input "staticColumn" at bounding box center [391, 183] width 47 height 10
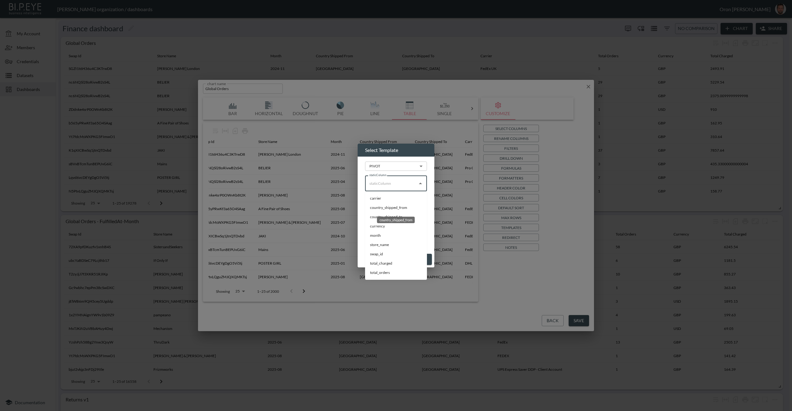
drag, startPoint x: 391, startPoint y: 205, endPoint x: 391, endPoint y: 198, distance: 7.4
click at [391, 205] on li "country_shipped_from" at bounding box center [396, 207] width 62 height 9
type input "country_shipped_from"
click at [387, 202] on input "columnValuesToColumns" at bounding box center [391, 205] width 47 height 10
click at [381, 237] on li "country_shipped_to" at bounding box center [396, 238] width 62 height 9
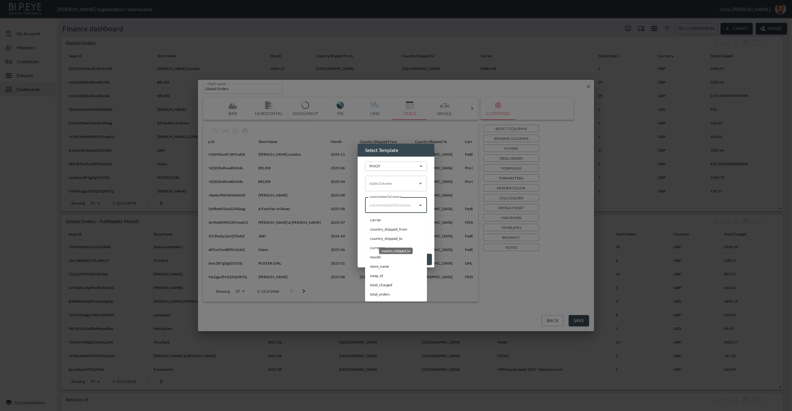
type input "country_shipped_to"
click at [392, 181] on input "staticColumn" at bounding box center [391, 183] width 47 height 10
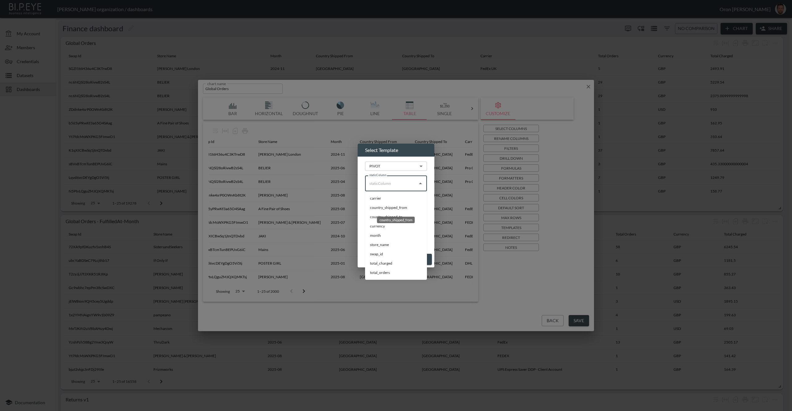
click at [380, 208] on li "country_shipped_from" at bounding box center [396, 207] width 62 height 9
type input "country_shipped_from"
click at [382, 207] on input "columnValuesToColumns" at bounding box center [391, 205] width 47 height 10
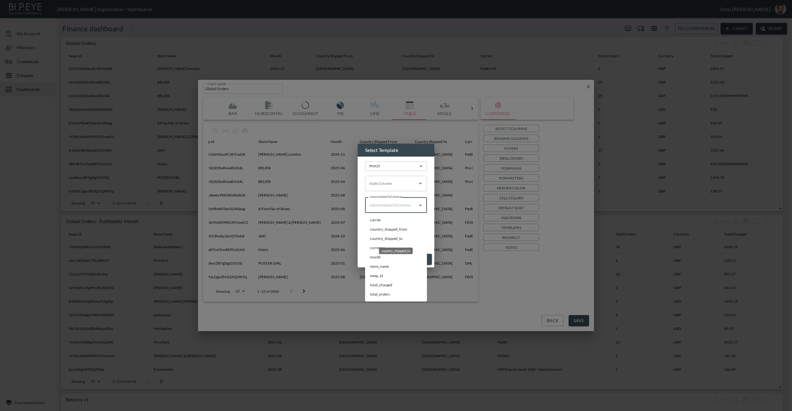
click at [373, 237] on li "country_shipped_to" at bounding box center [396, 238] width 62 height 9
type input "country_shipped_to"
click at [381, 185] on input "staticColumn" at bounding box center [391, 183] width 47 height 10
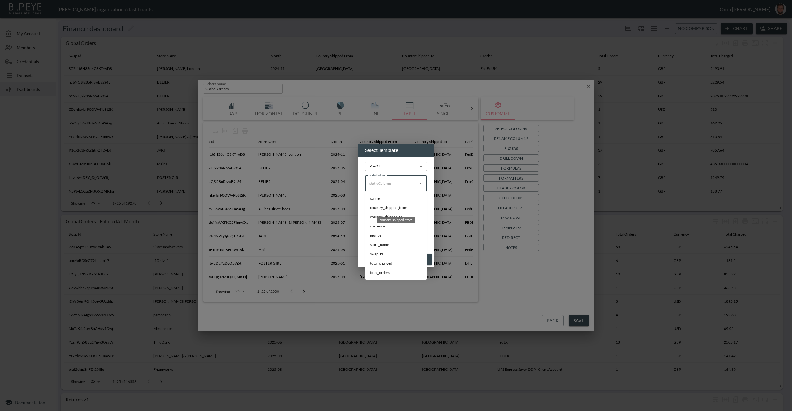
click at [380, 207] on li "country_shipped_from" at bounding box center [396, 207] width 62 height 9
type input "country_shipped_from"
click at [383, 242] on div "PIVOT PIVOT ​ staticColumn staticColumn columnValuesToColumns columnValuesToCol…" at bounding box center [395, 203] width 77 height 95
click at [415, 184] on div "staticColumn" at bounding box center [396, 183] width 62 height 15
click at [371, 207] on li "country_shipped_from" at bounding box center [396, 207] width 62 height 9
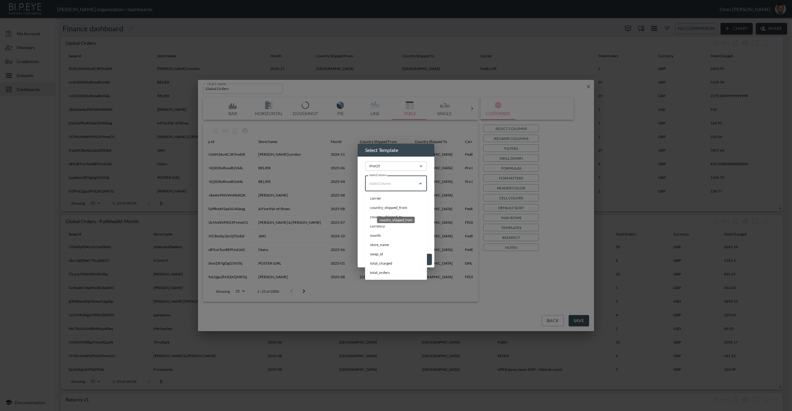
type input "country_shipped_from"
click at [371, 207] on input "columnValuesToColumns" at bounding box center [391, 205] width 47 height 10
click at [376, 239] on li "country_shipped_to" at bounding box center [396, 238] width 62 height 9
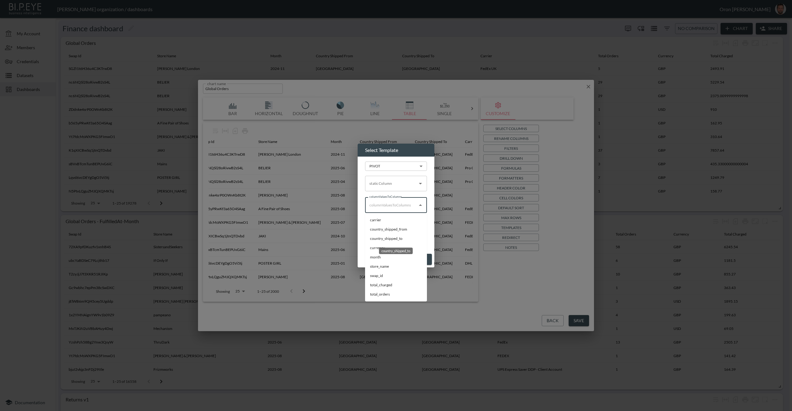
type input "country_shipped_to"
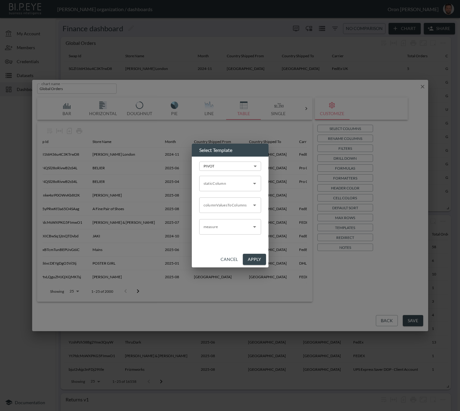
click at [407, 190] on div "Select Template PIVOT PIVOT ​ staticColumn staticColumn columnValuesToColumns c…" at bounding box center [230, 205] width 460 height 411
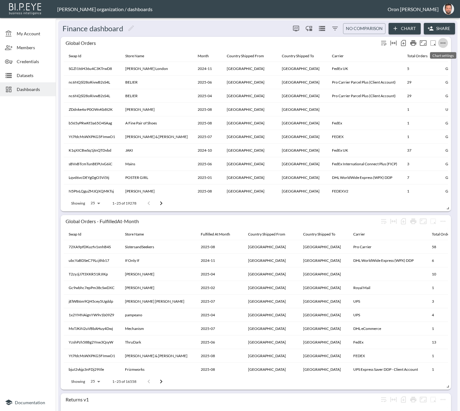
click at [445, 45] on icon "more" at bounding box center [442, 42] width 7 height 7
click at [440, 54] on li "Edit" at bounding box center [429, 54] width 48 height 11
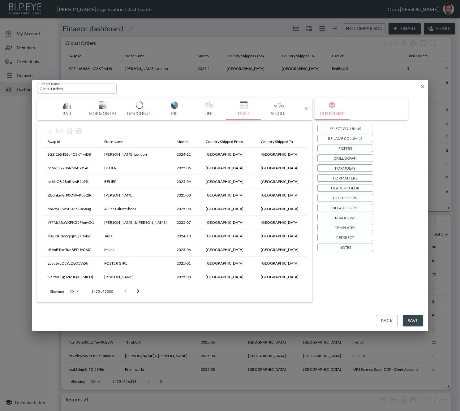
click at [350, 228] on p "Templates" at bounding box center [345, 227] width 20 height 6
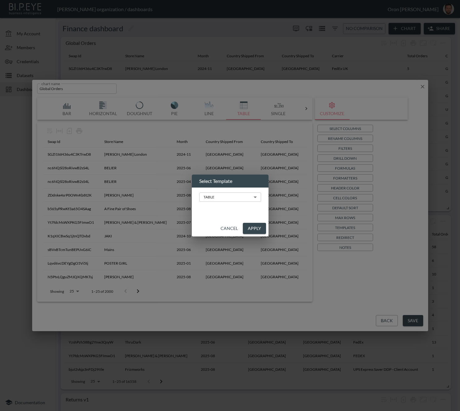
click at [256, 201] on body "BI.P.EYE, Interactive Analytics Dashboards - app [PERSON_NAME] organization / d…" at bounding box center [230, 205] width 460 height 411
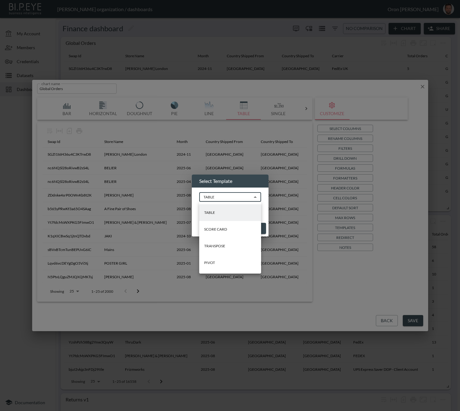
drag, startPoint x: 220, startPoint y: 263, endPoint x: 220, endPoint y: 253, distance: 9.6
click at [220, 262] on li "PIVOT" at bounding box center [230, 262] width 62 height 17
type input "PIVOT"
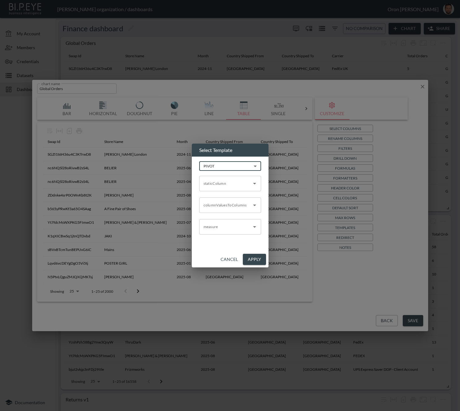
click at [217, 186] on input "staticColumn" at bounding box center [225, 183] width 47 height 10
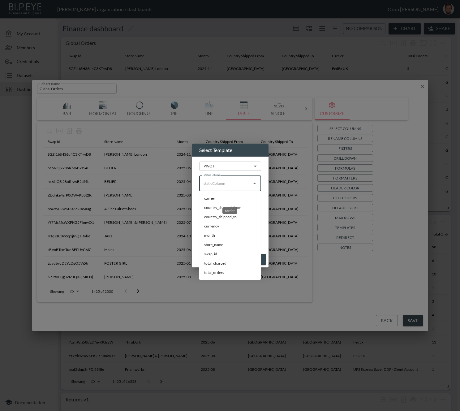
click at [215, 198] on li "carrier" at bounding box center [230, 198] width 62 height 9
type input "carrier"
click at [215, 198] on div "columnValuesToColumns" at bounding box center [230, 204] width 62 height 15
click at [218, 184] on input "staticColumn" at bounding box center [225, 183] width 47 height 10
drag, startPoint x: 215, startPoint y: 207, endPoint x: 217, endPoint y: 202, distance: 4.8
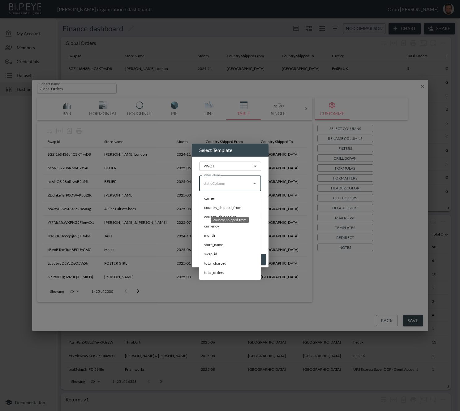
click at [215, 207] on li "country_shipped_from" at bounding box center [230, 207] width 62 height 9
type input "country_shipped_from"
click at [217, 205] on input "columnValuesToColumns" at bounding box center [225, 205] width 47 height 10
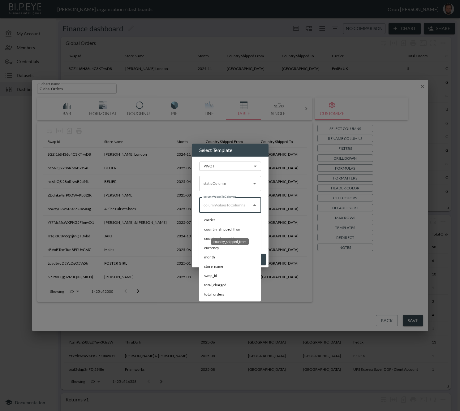
click at [218, 239] on div "country_shipped_from" at bounding box center [230, 241] width 38 height 6
click at [207, 239] on li "country_shipped_to" at bounding box center [230, 238] width 62 height 9
type input "country_shipped_to"
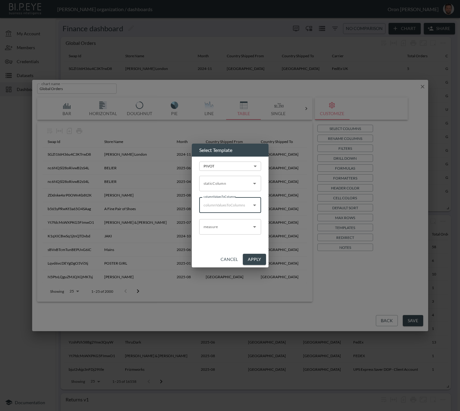
click at [217, 229] on input "measure" at bounding box center [225, 227] width 47 height 10
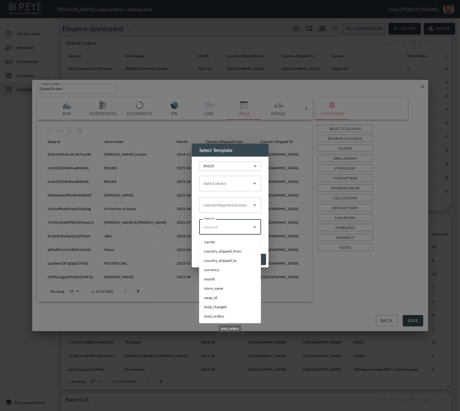
drag, startPoint x: 210, startPoint y: 317, endPoint x: 215, endPoint y: 315, distance: 5.4
click at [210, 317] on li "total_orders" at bounding box center [230, 315] width 62 height 9
type input "total_orders"
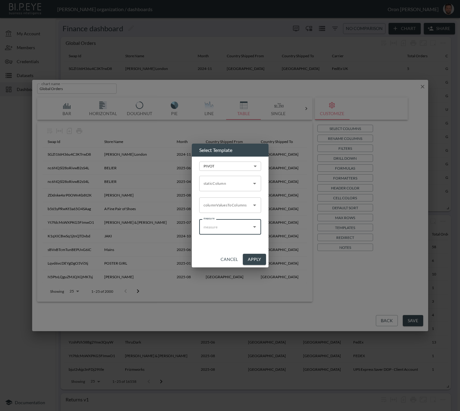
click at [255, 260] on button "Apply" at bounding box center [254, 259] width 23 height 11
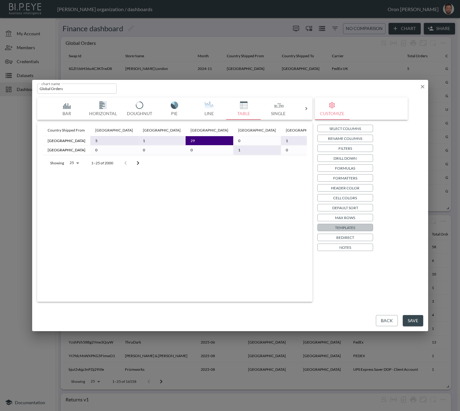
click at [341, 227] on p "Templates" at bounding box center [345, 227] width 20 height 6
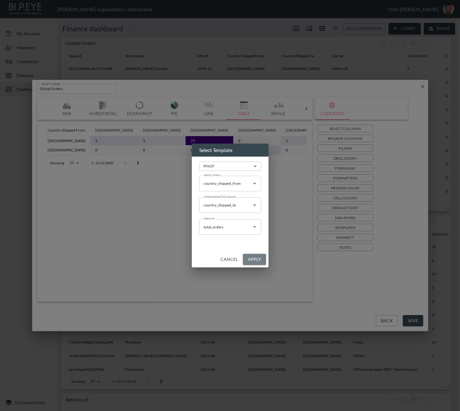
click at [252, 259] on button "Apply" at bounding box center [254, 259] width 23 height 11
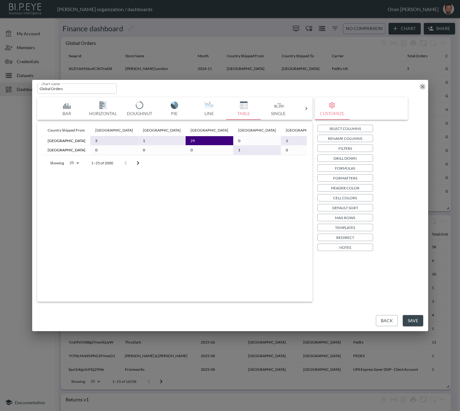
click at [423, 87] on icon "button" at bounding box center [422, 86] width 6 height 6
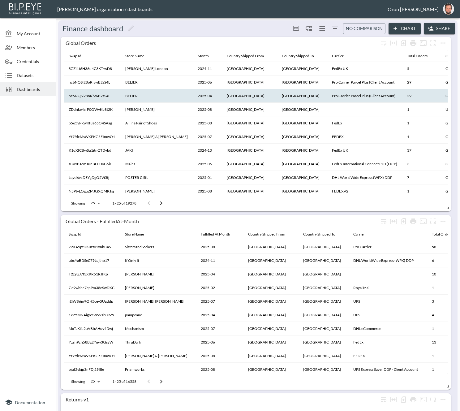
scroll to position [0, 0]
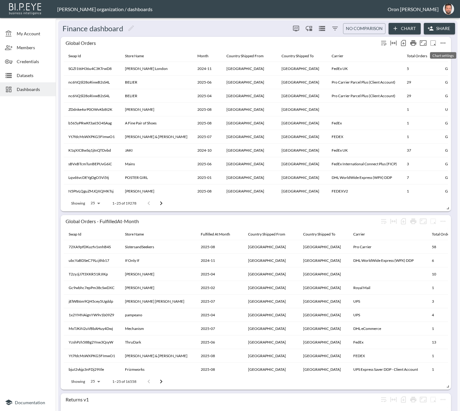
click at [443, 43] on icon "more" at bounding box center [442, 42] width 7 height 7
click at [428, 83] on p "Duplicate" at bounding box center [428, 83] width 21 height 7
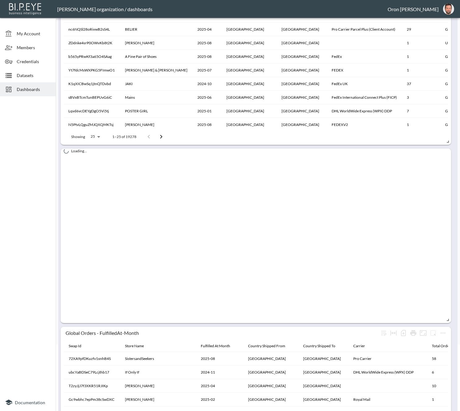
scroll to position [46, 0]
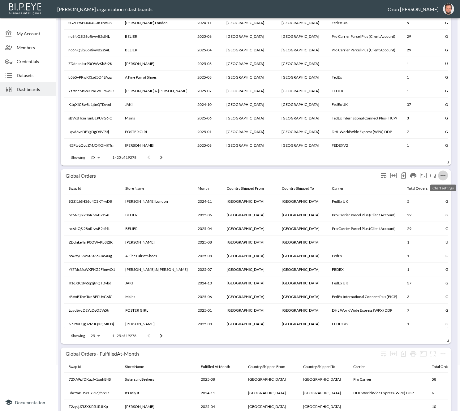
click at [443, 176] on icon "more" at bounding box center [442, 175] width 7 height 7
click at [437, 184] on li "Edit" at bounding box center [429, 187] width 48 height 11
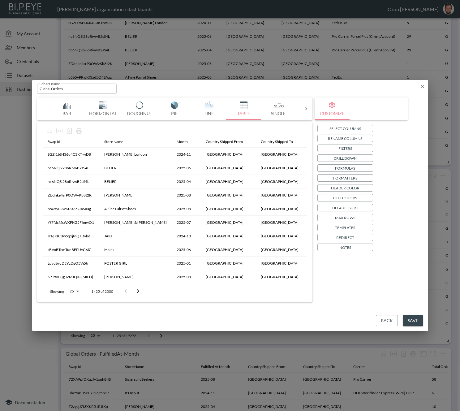
click at [353, 224] on p "Templates" at bounding box center [345, 227] width 20 height 6
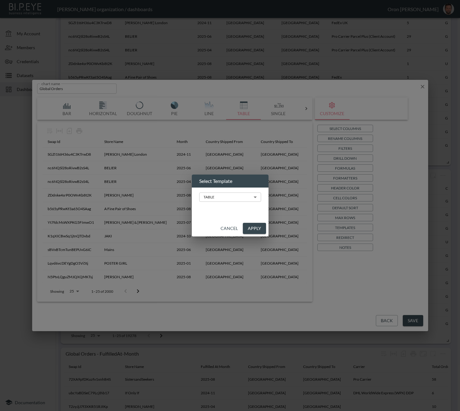
click at [243, 198] on body "BI.P.EYE, Interactive Analytics Dashboards - app [PERSON_NAME] organization / d…" at bounding box center [230, 205] width 460 height 411
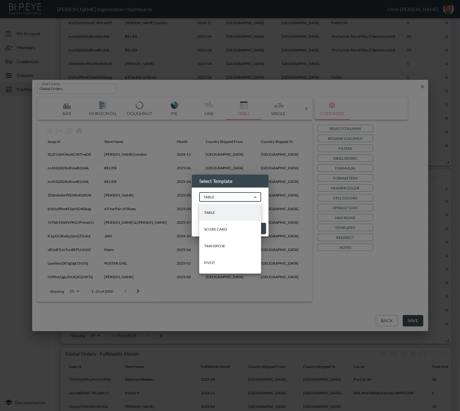
click at [222, 263] on li "PIVOT" at bounding box center [230, 262] width 62 height 17
type input "PIVOT"
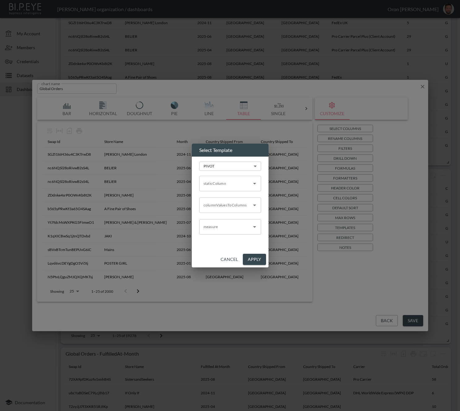
click at [225, 191] on div "staticColumn staticColumn columnValuesToColumns columnValuesToColumns measure m…" at bounding box center [230, 203] width 62 height 64
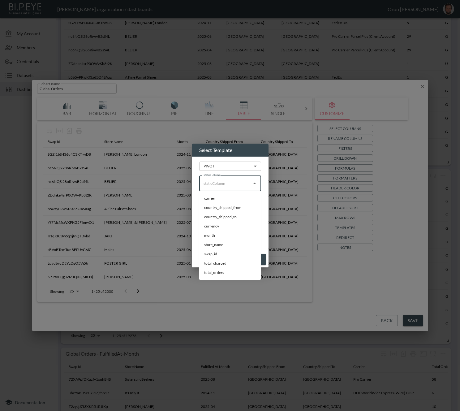
click at [225, 186] on input "staticColumn" at bounding box center [225, 183] width 47 height 10
click at [224, 205] on li "country_shipped_from" at bounding box center [230, 207] width 62 height 9
type input "country_shipped_from"
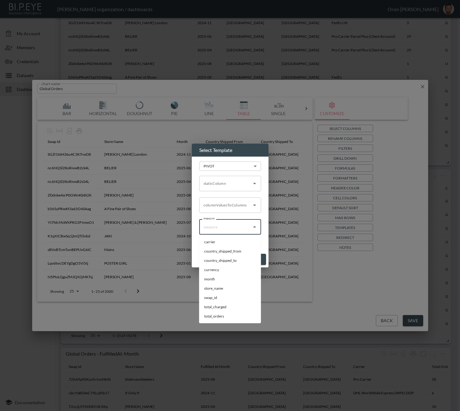
drag, startPoint x: 217, startPoint y: 221, endPoint x: 220, endPoint y: 210, distance: 12.1
click at [219, 220] on div "measure" at bounding box center [230, 226] width 62 height 15
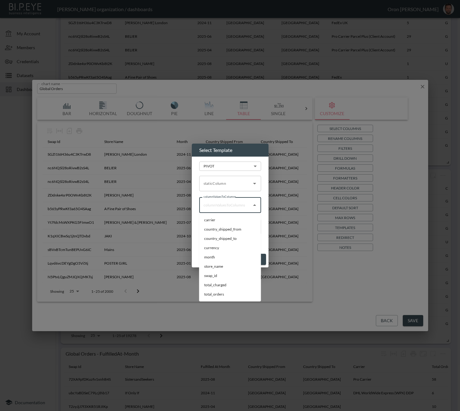
click at [220, 207] on input "columnValuesToColumns" at bounding box center [225, 205] width 47 height 10
click at [206, 236] on li "country_shipped_to" at bounding box center [230, 238] width 62 height 9
type input "country_shipped_to"
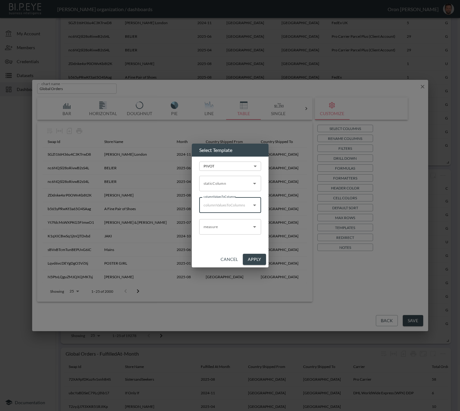
click at [208, 227] on input "measure" at bounding box center [225, 227] width 47 height 10
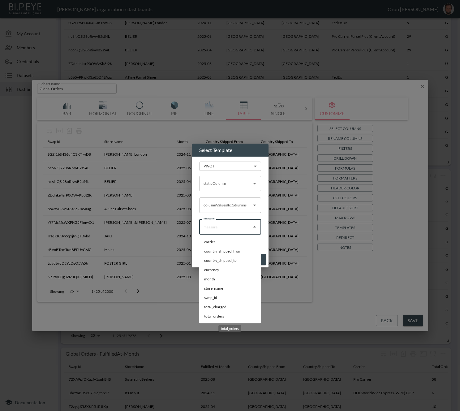
drag, startPoint x: 209, startPoint y: 315, endPoint x: 225, endPoint y: 305, distance: 19.0
click at [209, 315] on li "total_orders" at bounding box center [230, 315] width 62 height 9
type input "total_orders"
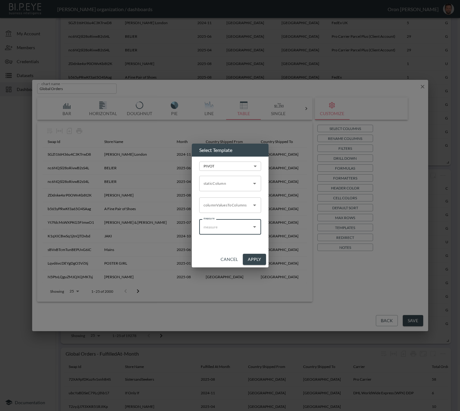
click at [254, 259] on button "Apply" at bounding box center [254, 259] width 23 height 11
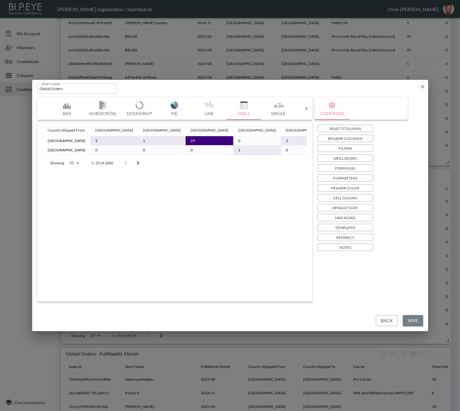
drag, startPoint x: 414, startPoint y: 321, endPoint x: 399, endPoint y: 298, distance: 27.0
click at [414, 321] on button "Save" at bounding box center [413, 320] width 20 height 11
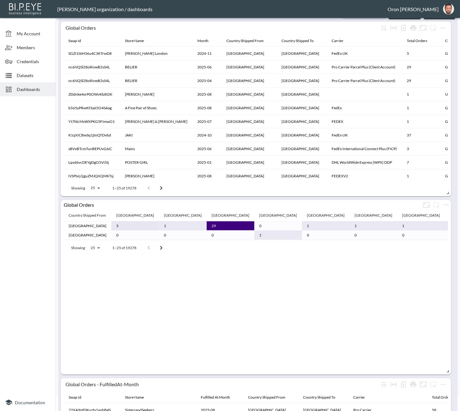
scroll to position [8, 0]
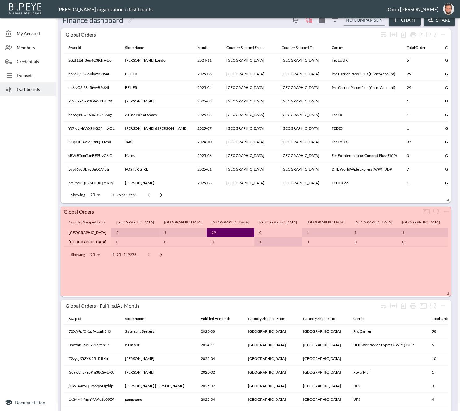
drag, startPoint x: 445, startPoint y: 377, endPoint x: 448, endPoint y: 293, distance: 83.8
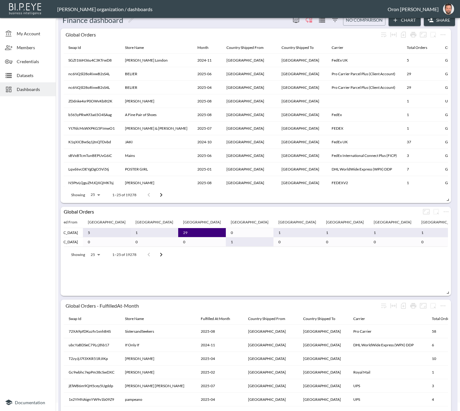
scroll to position [0, 0]
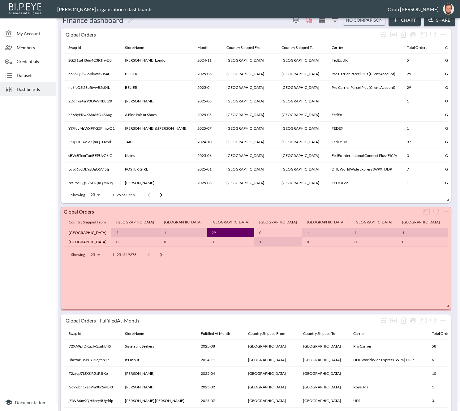
drag, startPoint x: 447, startPoint y: 291, endPoint x: 447, endPoint y: 306, distance: 14.8
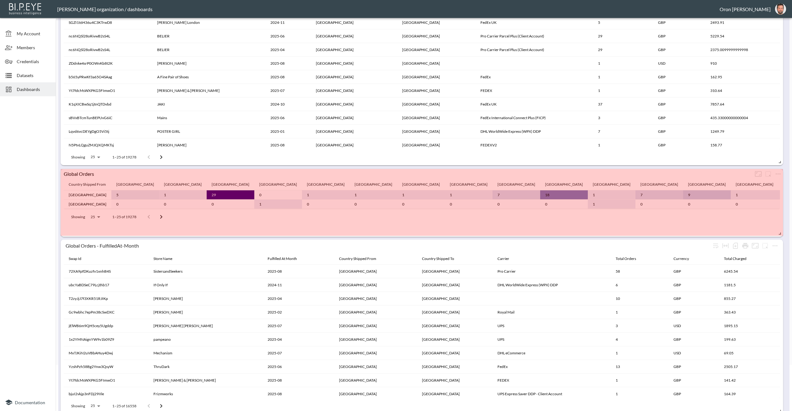
drag, startPoint x: 778, startPoint y: 267, endPoint x: 778, endPoint y: 230, distance: 36.5
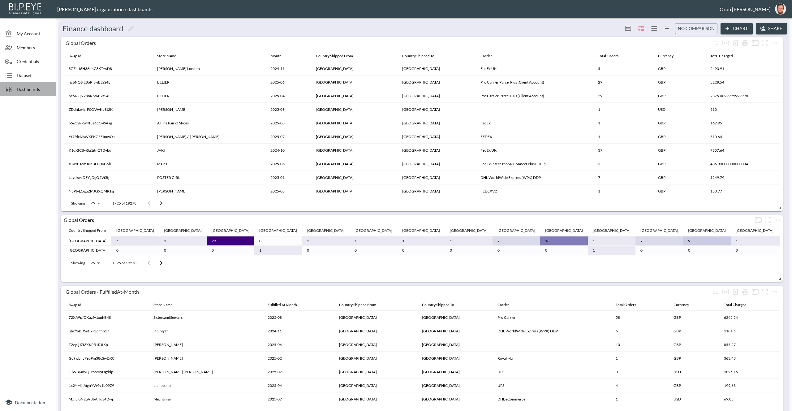
drag, startPoint x: 16, startPoint y: 92, endPoint x: 11, endPoint y: 94, distance: 5.9
click at [16, 92] on div "Dashboards" at bounding box center [28, 89] width 56 height 14
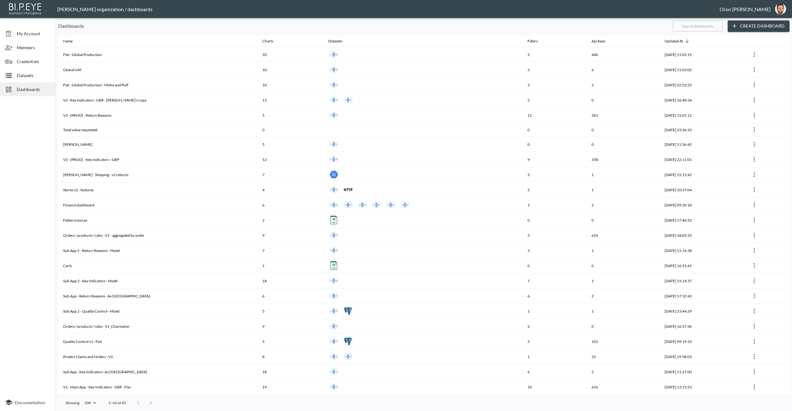
click at [459, 29] on input "text" at bounding box center [697, 25] width 50 height 15
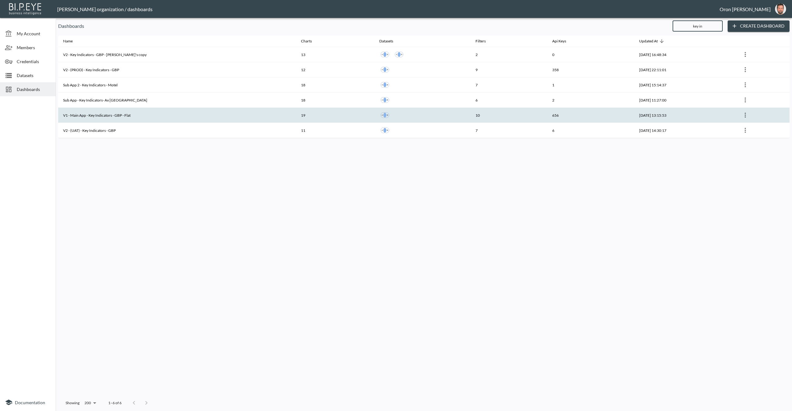
type input "key in"
click at [98, 115] on th "V1 - Main App - Key Indicators - GBP - Flat" at bounding box center [177, 115] width 238 height 15
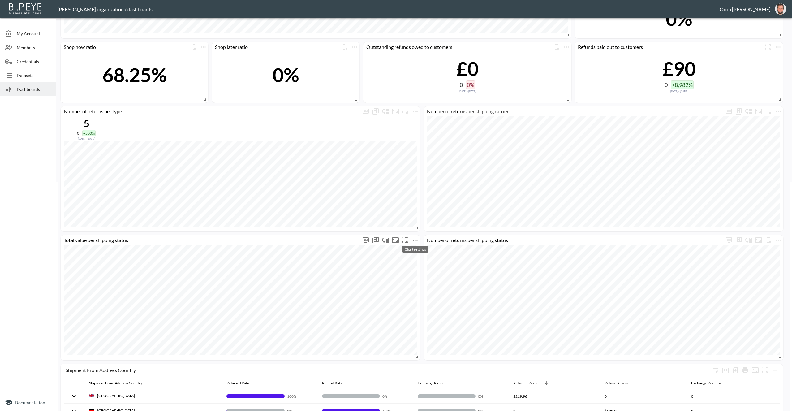
scroll to position [233, 0]
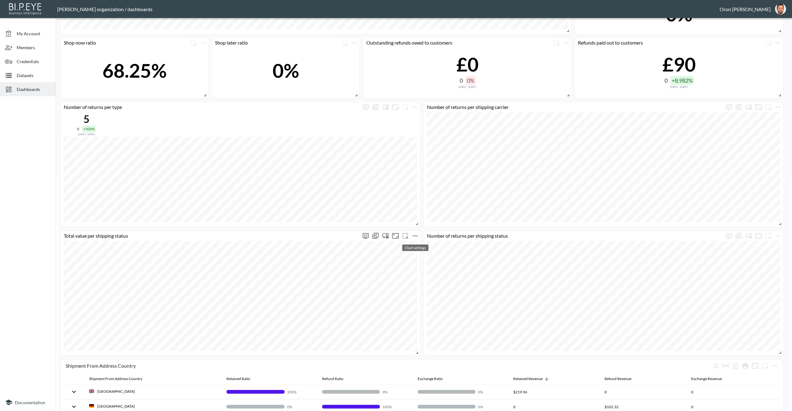
click at [416, 236] on icon "more" at bounding box center [414, 235] width 7 height 7
click at [415, 246] on li "Edit" at bounding box center [415, 246] width 48 height 11
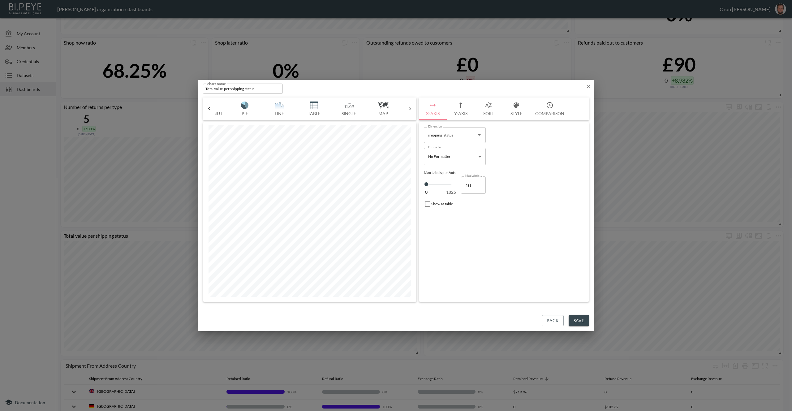
scroll to position [0, 94]
click at [317, 108] on img "button" at bounding box center [315, 104] width 25 height 7
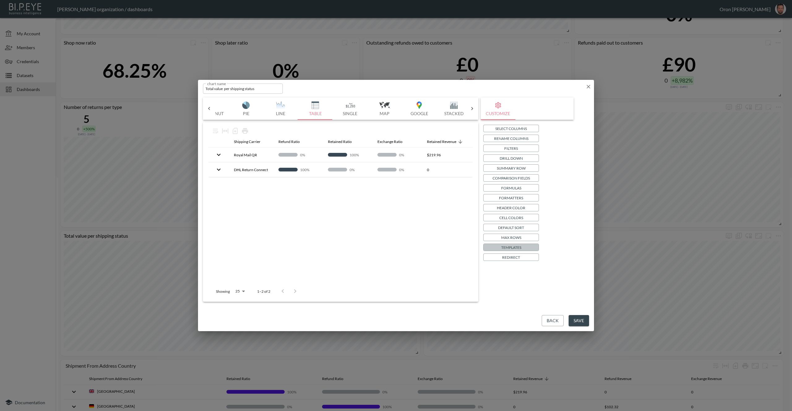
click at [459, 247] on p "Templates" at bounding box center [511, 247] width 20 height 6
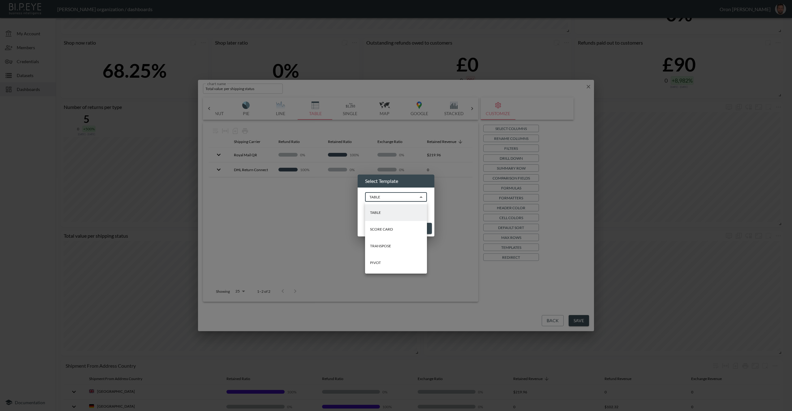
click at [391, 198] on body "BI.P.EYE, Interactive Analytics Dashboards - app Zach Bailet organization / das…" at bounding box center [396, 205] width 792 height 411
click at [390, 258] on li "PIVOT" at bounding box center [396, 262] width 62 height 17
type input "PIVOT"
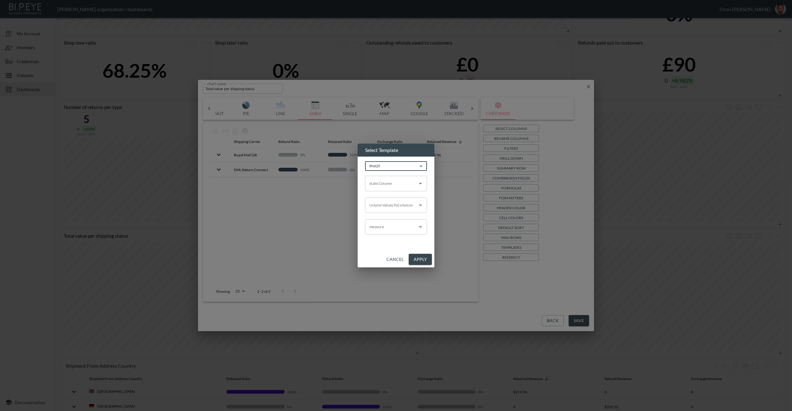
click at [390, 186] on input "staticColumn" at bounding box center [391, 183] width 47 height 10
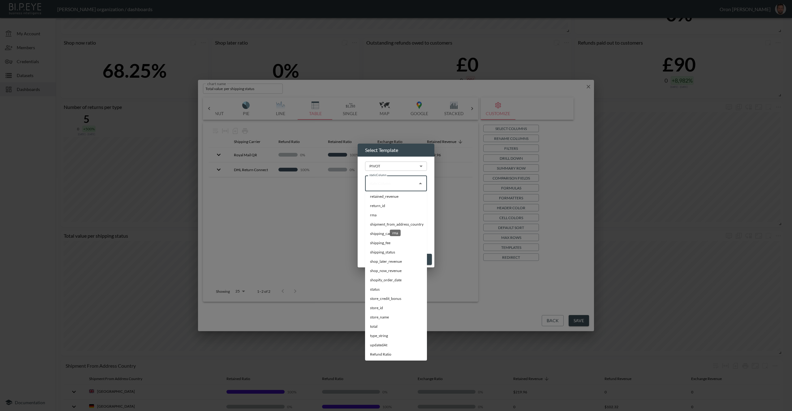
scroll to position [113, 0]
click at [397, 229] on li "shipment_from_address_country" at bounding box center [396, 224] width 62 height 9
type input "shipment_from_address_country"
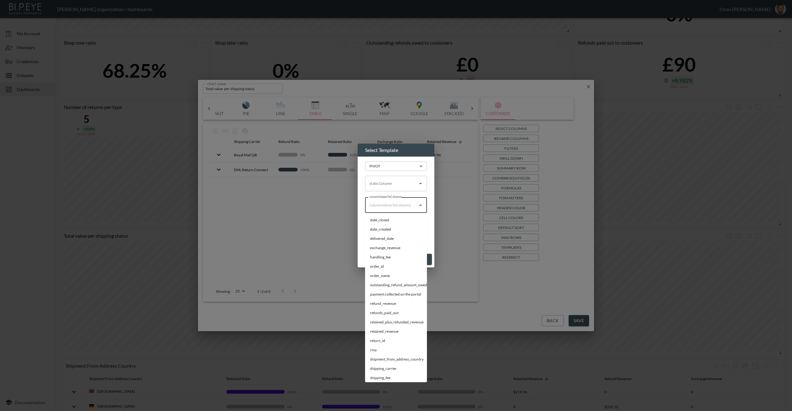
click at [396, 207] on input "columnValuesToColumns" at bounding box center [391, 205] width 47 height 10
click at [400, 341] on li "shipping_status" at bounding box center [396, 336] width 62 height 9
type input "shipping_status"
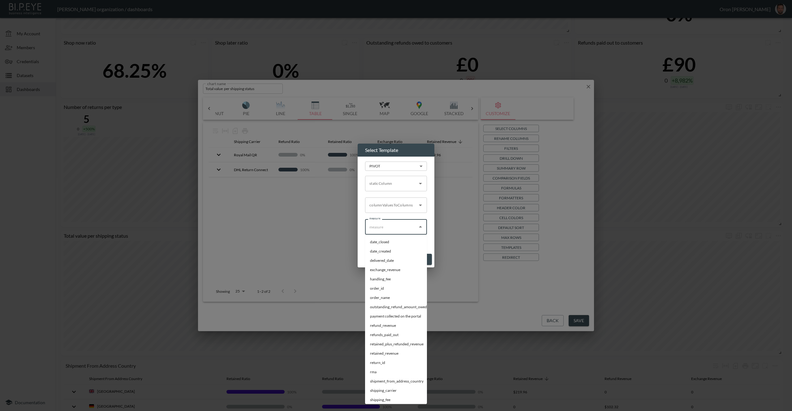
click at [405, 226] on input "measure" at bounding box center [391, 227] width 47 height 10
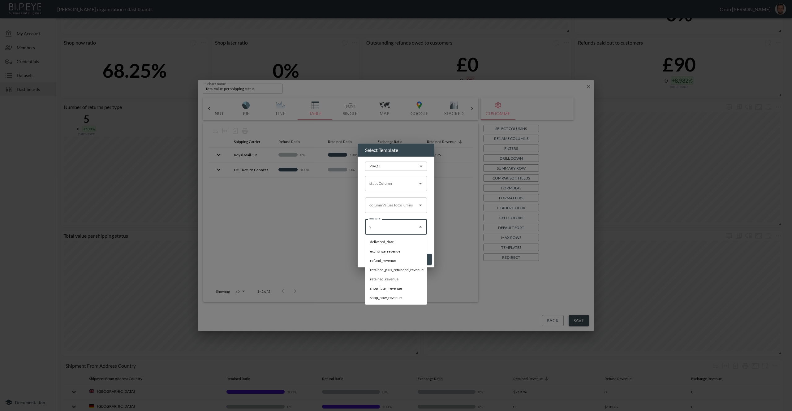
scroll to position [0, 0]
type input "v"
click at [378, 239] on li "total" at bounding box center [396, 241] width 62 height 9
type input "total"
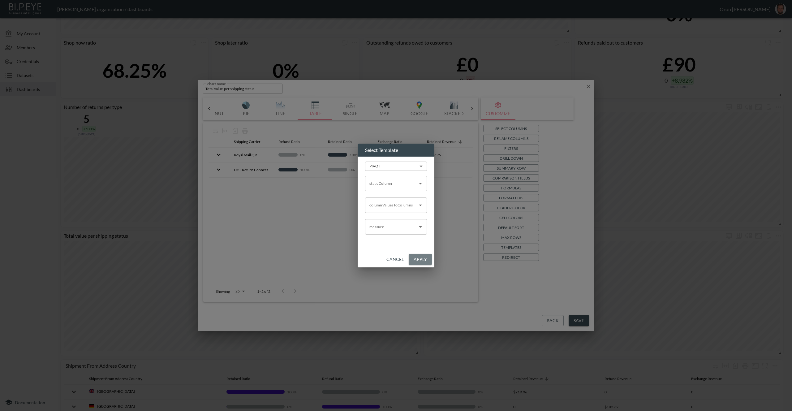
click at [426, 258] on button "Apply" at bounding box center [419, 259] width 23 height 11
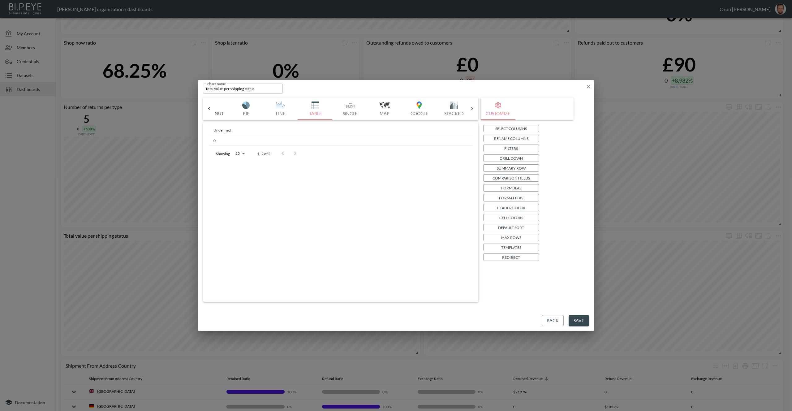
click at [459, 245] on p "Templates" at bounding box center [511, 247] width 20 height 6
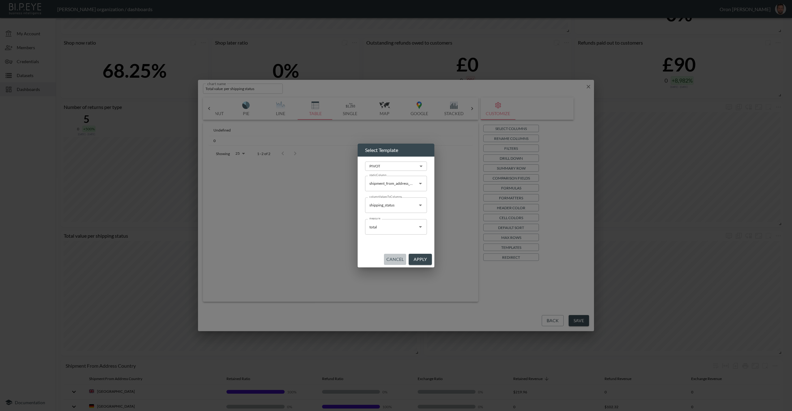
click at [395, 257] on button "Cancel" at bounding box center [395, 259] width 22 height 11
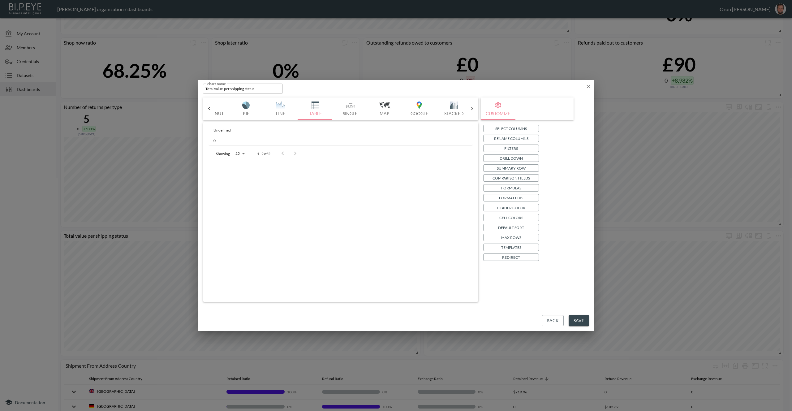
click at [459, 88] on icon "button" at bounding box center [588, 86] width 6 height 6
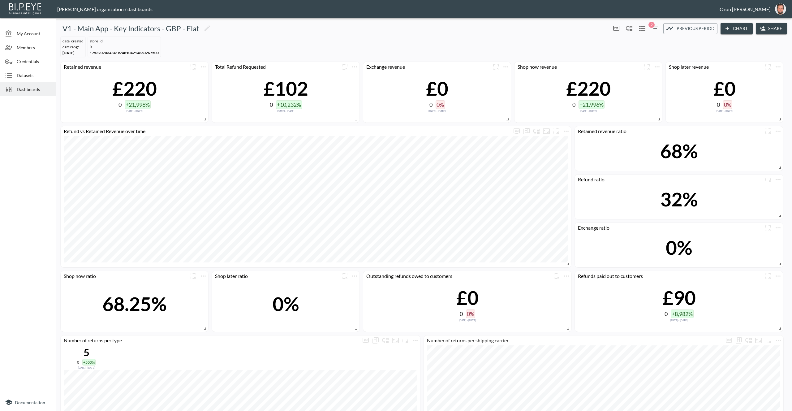
click at [212, 34] on div "date_created DATE RANGE Feb 01, 2025 store_id IS 1753207034341x7481042148602675…" at bounding box center [423, 46] width 731 height 25
